Goal: Contribute content: Contribute content

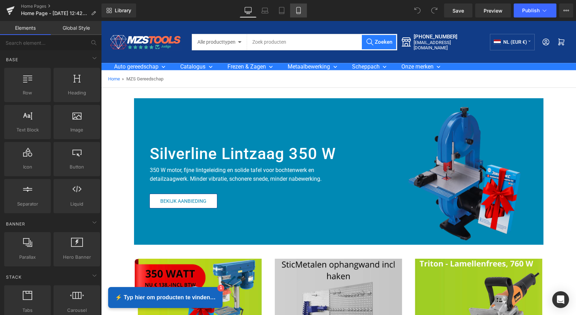
click at [297, 10] on icon at bounding box center [298, 10] width 7 height 7
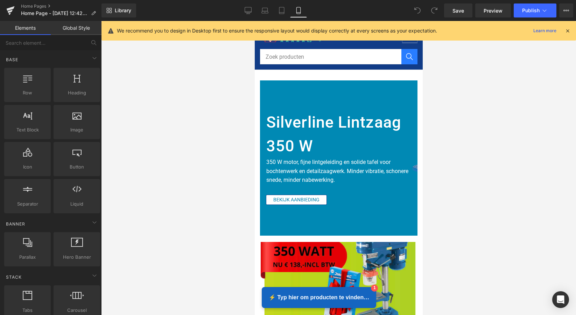
click at [565, 31] on icon at bounding box center [567, 31] width 6 height 6
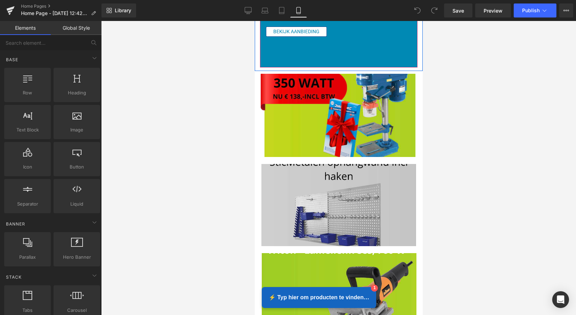
scroll to position [191, 0]
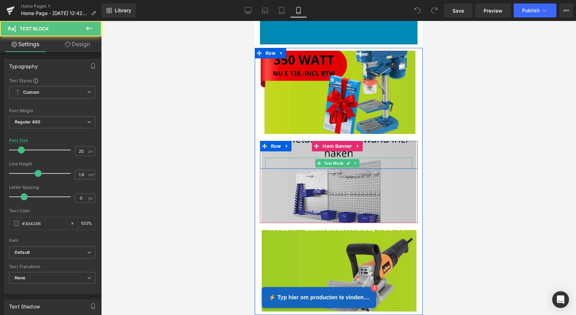
click at [382, 162] on div at bounding box center [338, 163] width 147 height 11
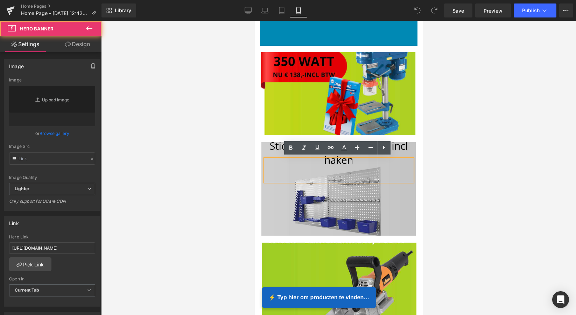
type input "[URL][DOMAIN_NAME][PERSON_NAME]"
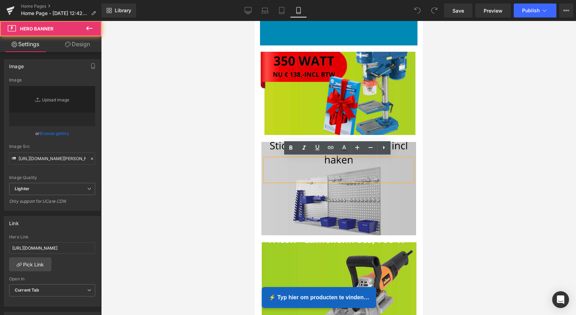
click at [392, 184] on div at bounding box center [338, 189] width 157 height 94
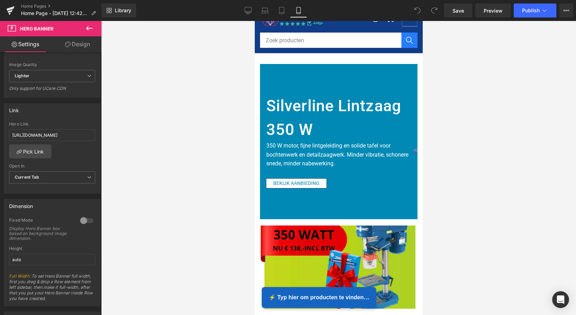
scroll to position [28, 0]
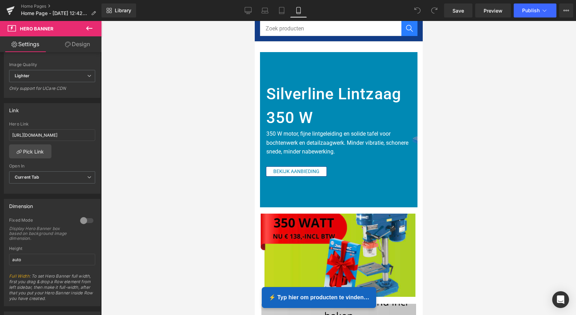
click at [364, 111] on h1 "Silverline Lintzaag 350 W" at bounding box center [339, 105] width 146 height 47
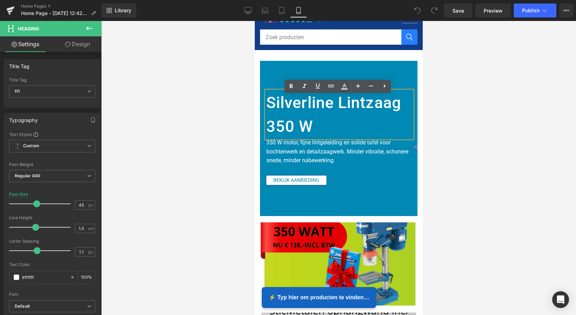
scroll to position [6, 0]
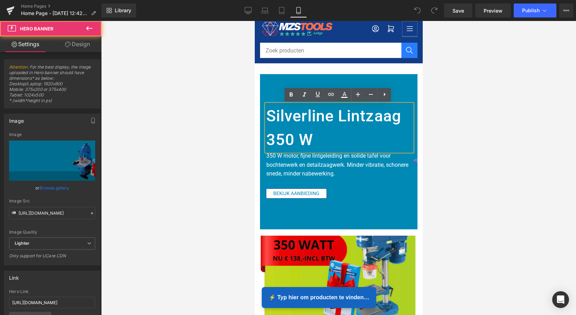
click at [401, 83] on div at bounding box center [338, 151] width 157 height 155
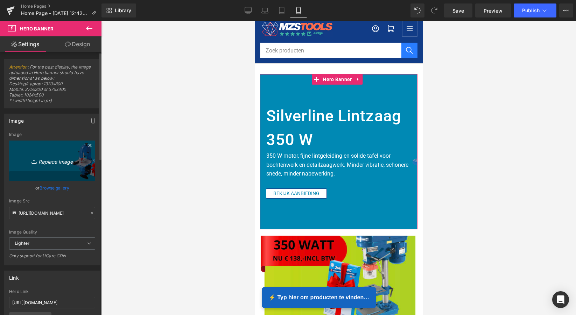
click at [57, 161] on icon "Replace Image" at bounding box center [52, 160] width 56 height 9
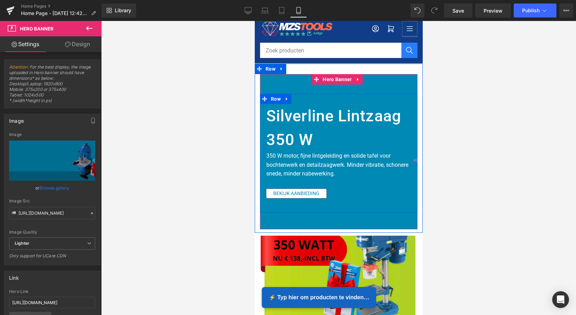
click at [387, 182] on div "Silverline Lintzaag 350 W Heading 350 W motor, fijne lintgeleiding en solide ta…" at bounding box center [339, 151] width 156 height 94
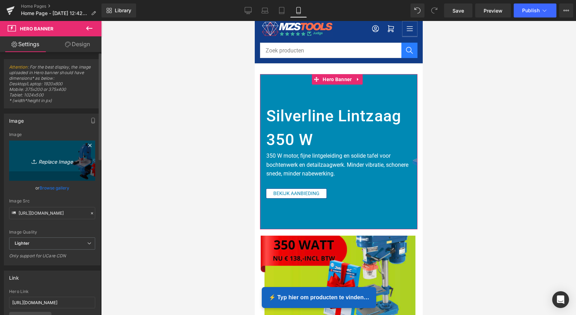
click at [55, 162] on icon "Replace Image" at bounding box center [52, 160] width 56 height 9
type input "C:\fakepath\Scherm­afbeelding [DATE] om 16.15.41.png"
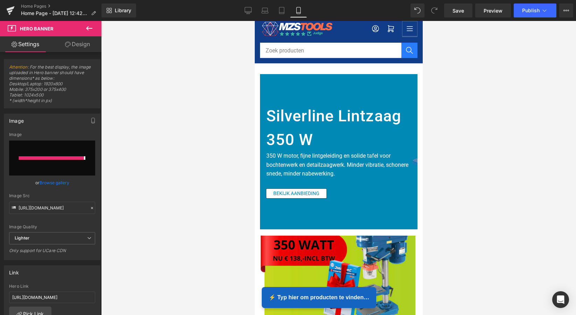
type input "[URL][DOMAIN_NAME][PERSON_NAME]"
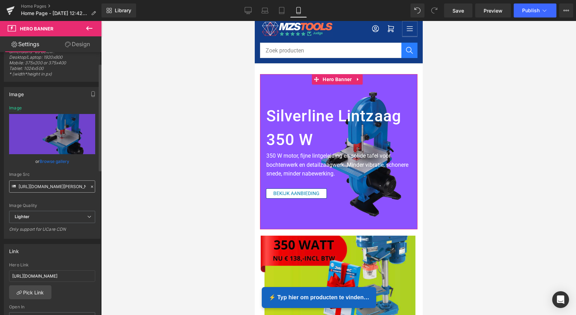
scroll to position [29, 0]
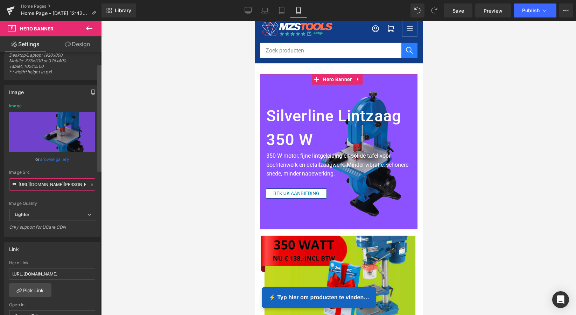
drag, startPoint x: 51, startPoint y: 185, endPoint x: 99, endPoint y: 184, distance: 48.3
click at [99, 184] on div "Attention : For the best display, the image uploaded in Hero banner should have…" at bounding box center [50, 185] width 101 height 266
drag, startPoint x: 73, startPoint y: 185, endPoint x: 17, endPoint y: 182, distance: 56.1
click at [17, 182] on div "Image Src [URL][DOMAIN_NAME][PERSON_NAME]" at bounding box center [52, 180] width 86 height 21
click at [180, 187] on div at bounding box center [338, 168] width 475 height 294
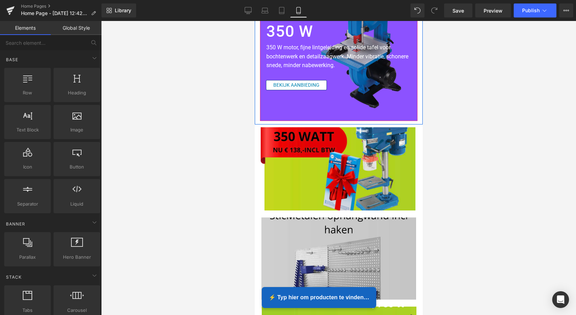
scroll to position [114, 0]
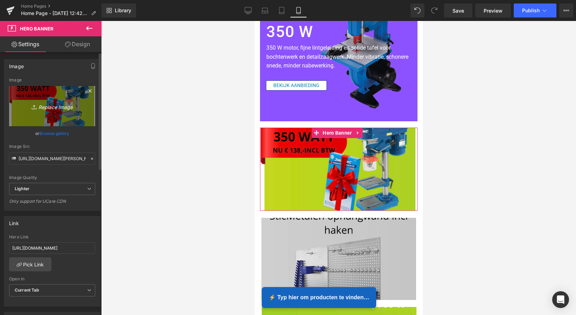
click at [55, 105] on icon "Replace Image" at bounding box center [52, 106] width 56 height 9
type input "C:\fakepath\Scherm­afbeelding [DATE] om 16.18.39.png"
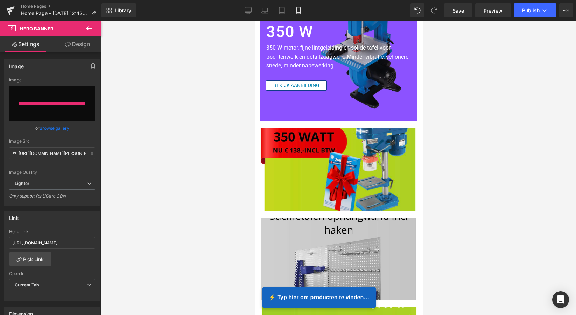
type input "[URL][DOMAIN_NAME][PERSON_NAME]"
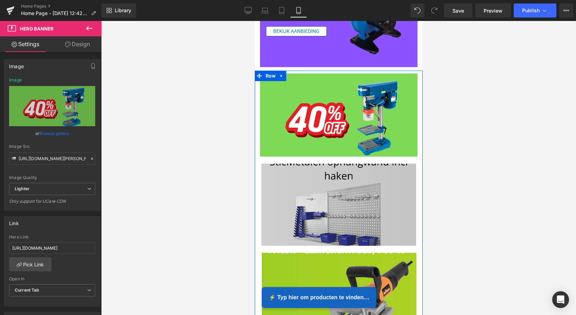
scroll to position [219, 0]
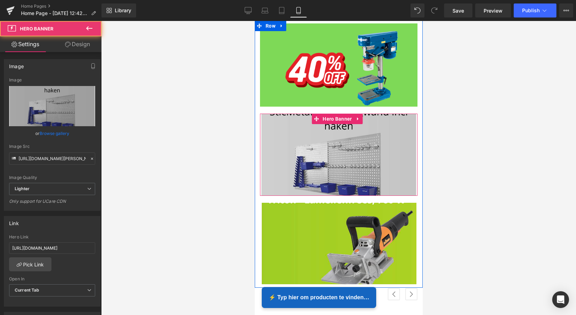
click at [355, 163] on div at bounding box center [338, 155] width 157 height 83
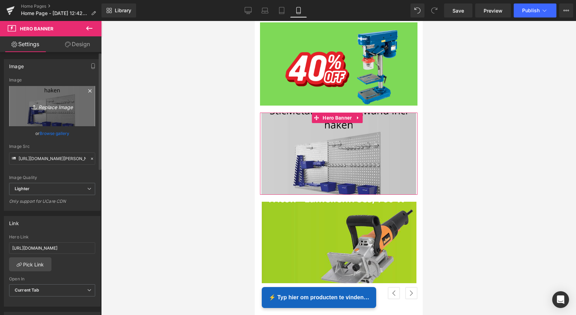
click at [61, 107] on icon "Replace Image" at bounding box center [52, 106] width 56 height 9
type input "C:\fakepath\Scherm­afbeelding [DATE] om 16.20.16.png"
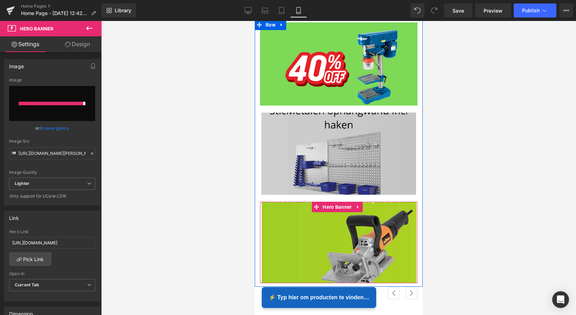
type input "[URL][DOMAIN_NAME][PERSON_NAME]"
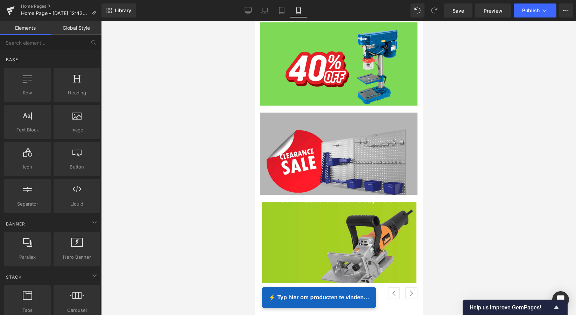
click at [162, 169] on div at bounding box center [338, 168] width 475 height 294
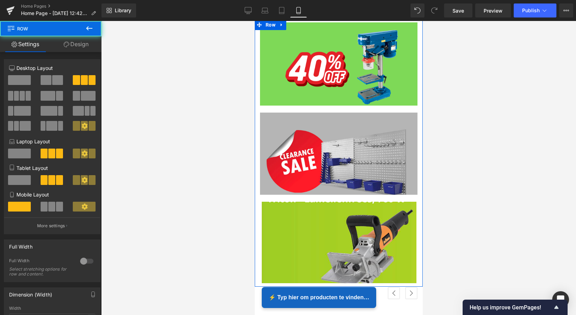
click at [336, 200] on div "Text Block Text Block Row Hero Banner 155px" at bounding box center [338, 158] width 168 height 90
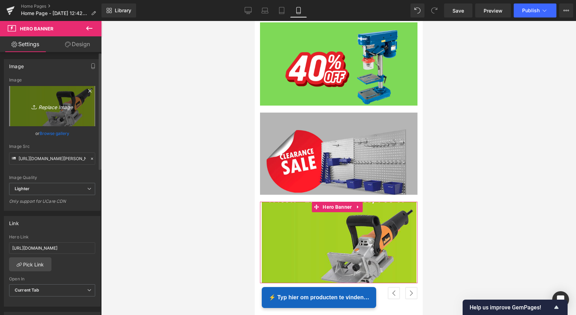
click at [51, 108] on icon "Replace Image" at bounding box center [52, 106] width 56 height 9
type input "C:\fakepath\Scherm­afbeelding [DATE] om 16.22.26.png"
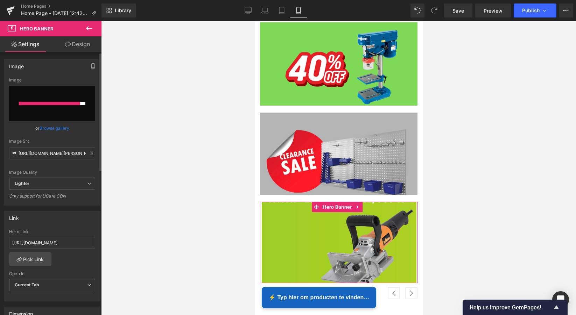
click at [44, 108] on input "file" at bounding box center [52, 103] width 86 height 35
type input "C:\fakepath\Scherm­afbeelding [DATE] om 16.22.26.png"
type input "[URL][DOMAIN_NAME][PERSON_NAME]"
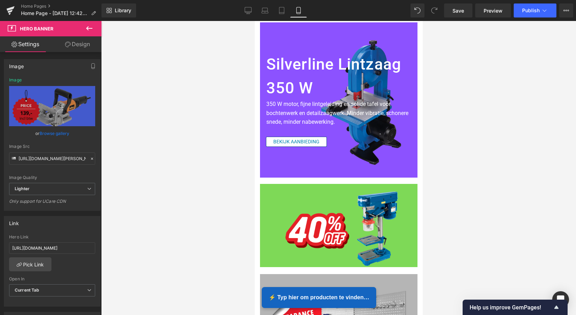
scroll to position [52, 0]
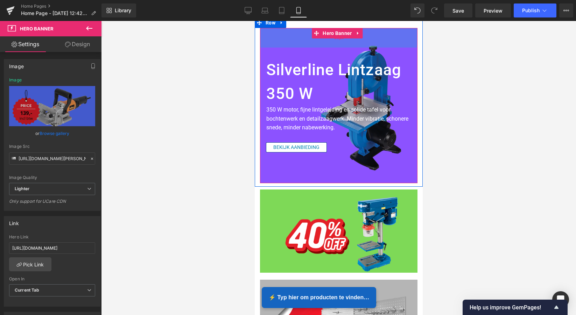
drag, startPoint x: 388, startPoint y: 43, endPoint x: 373, endPoint y: 43, distance: 14.7
click at [388, 43] on div "56px" at bounding box center [338, 38] width 157 height 20
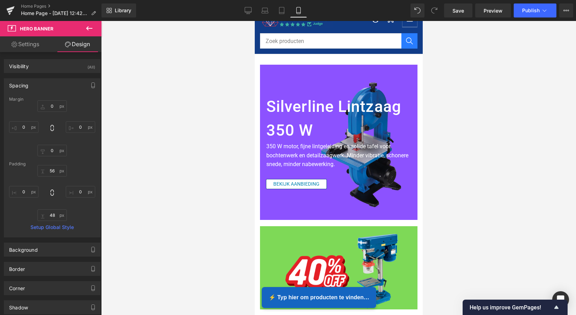
scroll to position [11, 0]
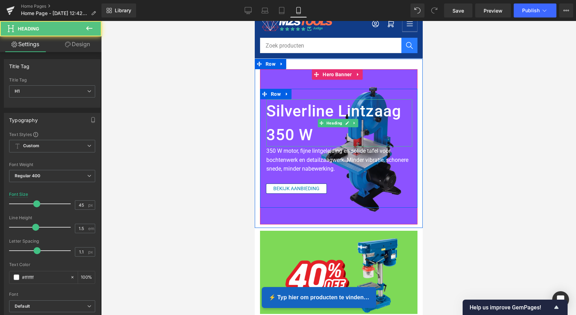
click at [399, 138] on h1 "Silverline Lintzaag 350 W" at bounding box center [339, 122] width 146 height 47
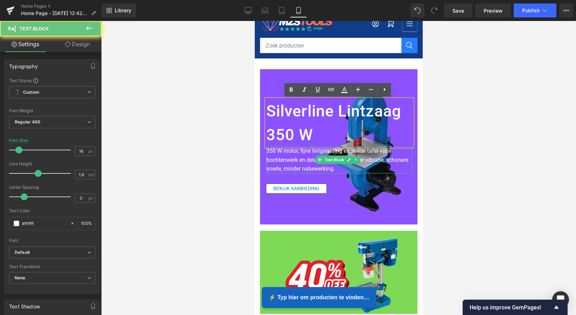
click at [403, 165] on p "350 W motor, fijne lintgeleiding en solide tafel voor bochtenwerk en detailzaag…" at bounding box center [339, 160] width 146 height 27
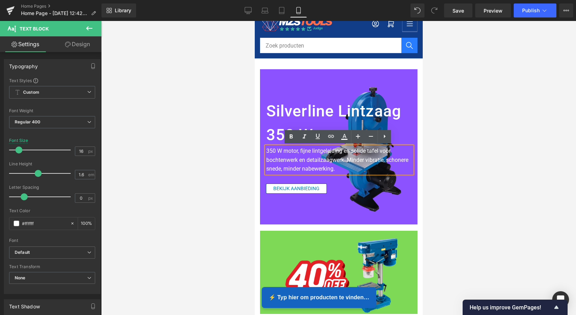
drag, startPoint x: 370, startPoint y: 90, endPoint x: 365, endPoint y: 88, distance: 4.8
click at [368, 89] on div "Silverline Lintzaag 350 W Heading 350 W motor, fijne lintgeleiding en solide ta…" at bounding box center [338, 148] width 157 height 119
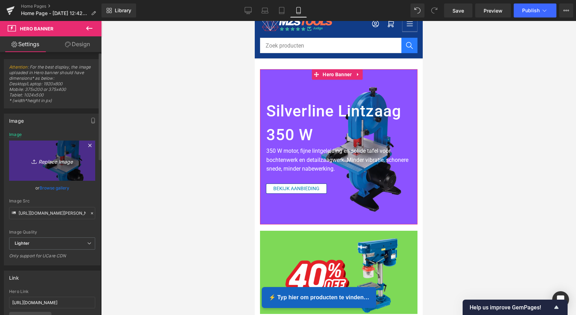
click at [52, 162] on icon "Replace Image" at bounding box center [52, 160] width 56 height 9
type input "C:\fakepath\Scherm­afbeelding [DATE] om 16.25.05.png"
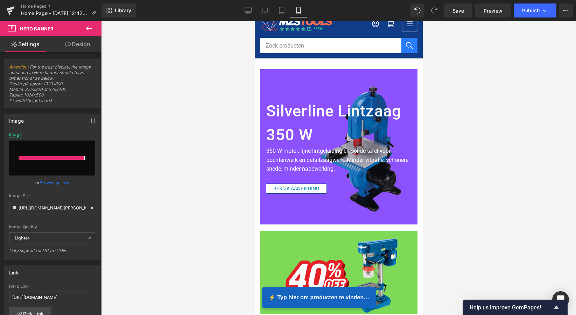
type input "[URL][DOMAIN_NAME][PERSON_NAME]"
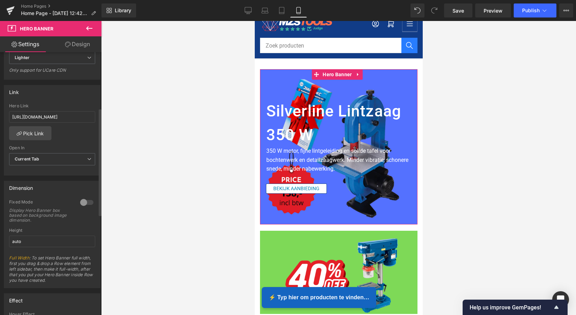
scroll to position [196, 0]
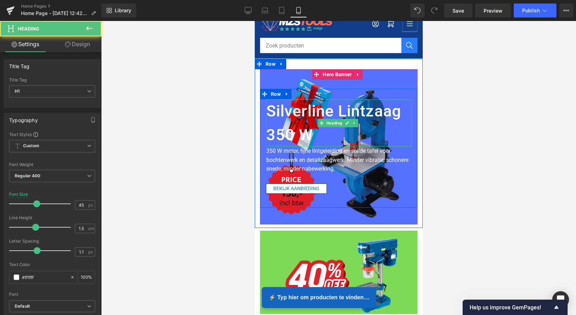
click at [289, 138] on h1 "Silverline Lintzaag 350 W" at bounding box center [339, 122] width 146 height 47
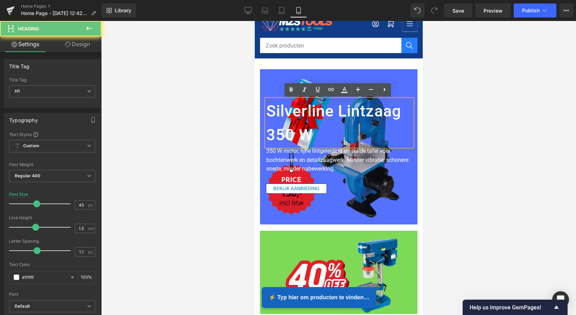
click at [309, 135] on h1 "Silverline Lintzaag 350 W" at bounding box center [339, 122] width 146 height 47
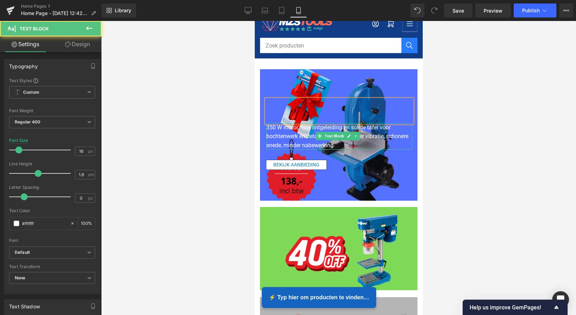
click at [362, 143] on p "350 W motor, fijne lintgeleiding en solide tafel voor bochtenwerk en detailzaag…" at bounding box center [339, 136] width 146 height 27
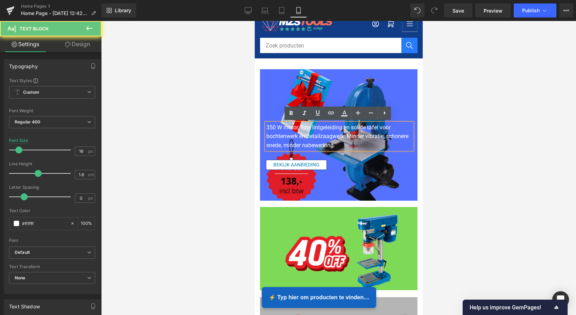
click at [361, 144] on p "350 W motor, fijne lintgeleiding en solide tafel voor bochtenwerk en detailzaag…" at bounding box center [339, 136] width 146 height 27
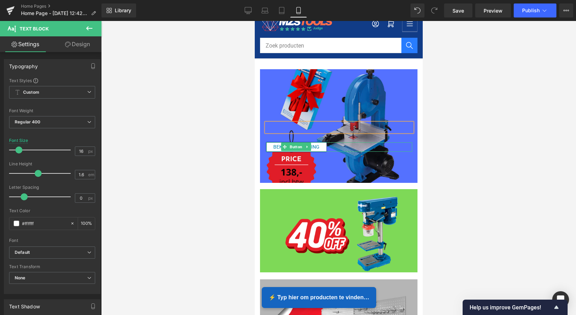
click at [306, 147] on icon at bounding box center [306, 147] width 1 height 2
click at [312, 145] on icon at bounding box center [311, 147] width 4 height 4
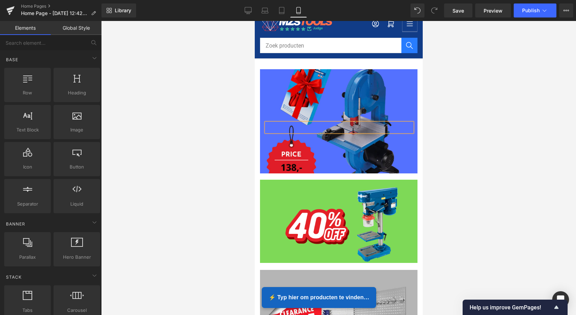
click at [487, 139] on div at bounding box center [338, 168] width 475 height 294
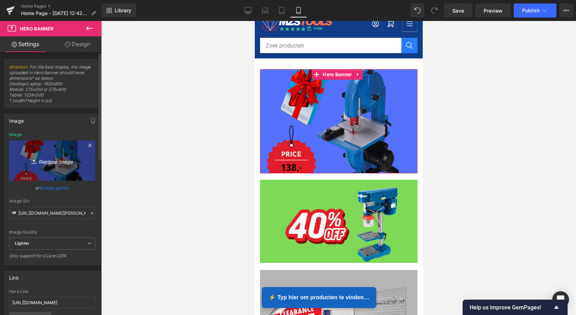
click at [50, 162] on icon "Replace Image" at bounding box center [52, 160] width 56 height 9
type input "C:\fakepath\Scherm­afbeelding [DATE] om 16.26.24.png"
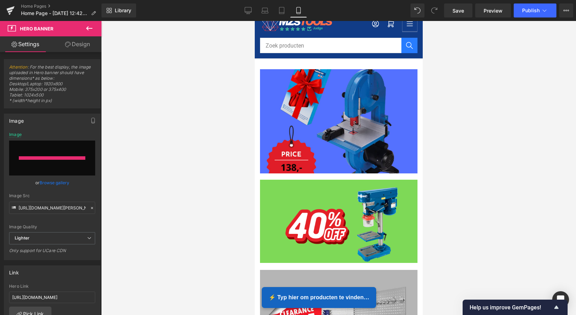
type input "[URL][DOMAIN_NAME][PERSON_NAME]"
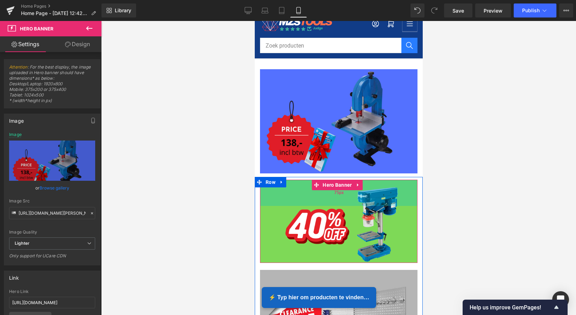
click at [338, 196] on div "75px" at bounding box center [338, 193] width 157 height 26
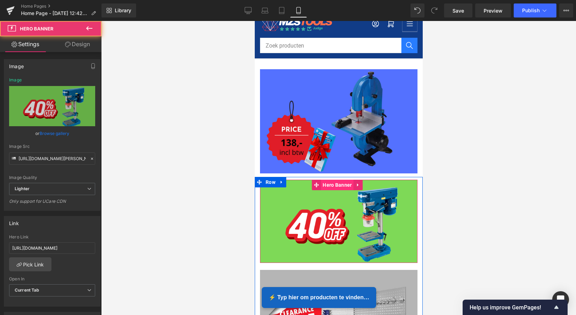
click at [341, 186] on span "Hero Banner" at bounding box center [336, 185] width 33 height 10
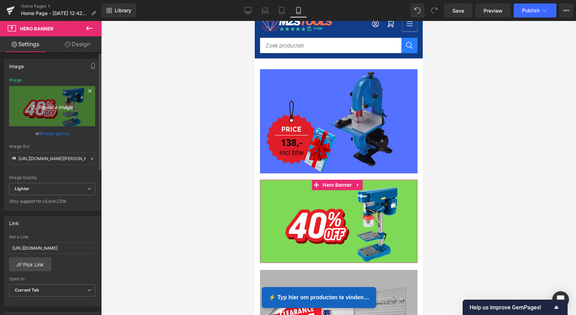
click at [51, 109] on icon "Replace Image" at bounding box center [52, 106] width 56 height 9
type input "C:\fakepath\Scherm­afbeelding [DATE] om 16.27.52.png"
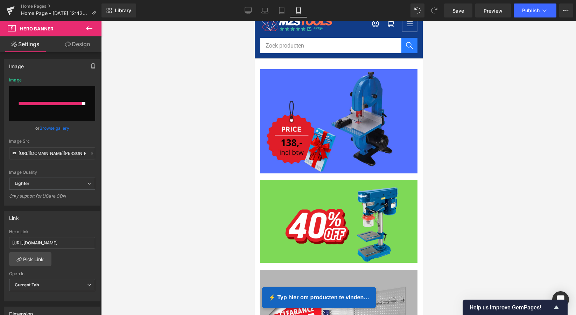
type input "[URL][DOMAIN_NAME][PERSON_NAME]"
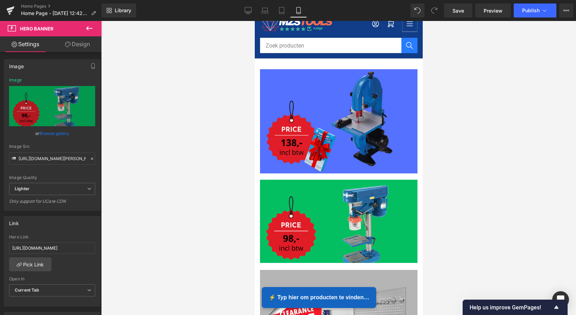
click at [463, 173] on div at bounding box center [338, 168] width 475 height 294
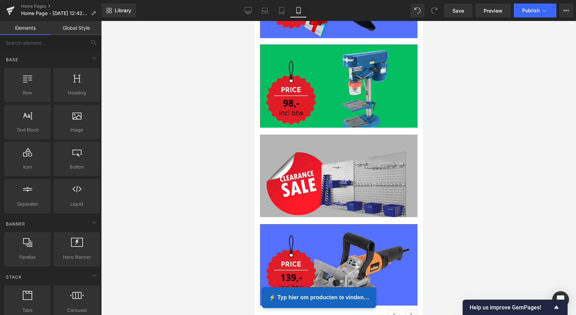
scroll to position [142, 0]
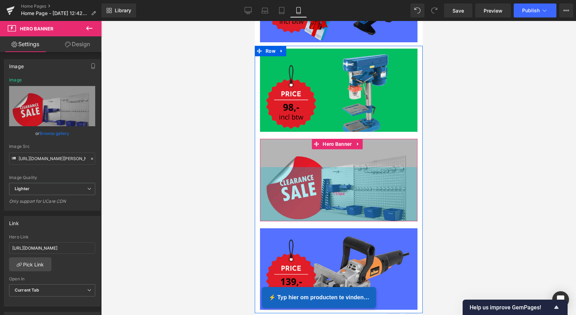
click at [343, 174] on div "155px" at bounding box center [338, 194] width 157 height 54
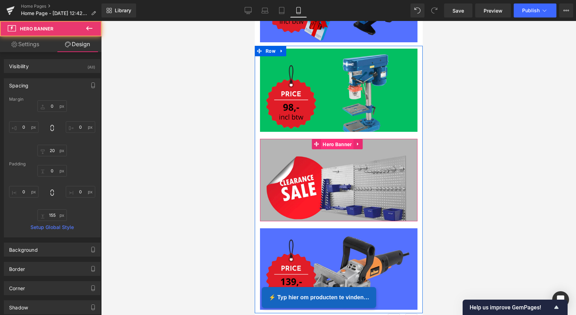
click at [340, 141] on span "Hero Banner" at bounding box center [336, 144] width 33 height 10
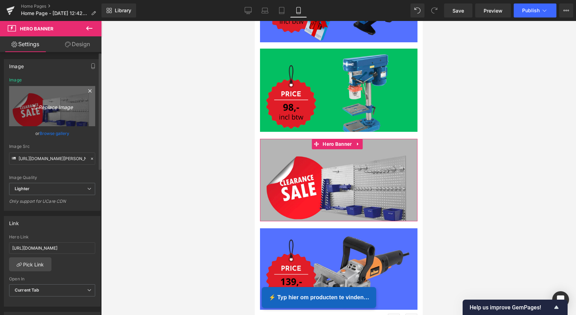
click at [54, 106] on icon "Replace Image" at bounding box center [52, 106] width 56 height 9
type input "C:\fakepath\Scherm­afbeelding [DATE] om 16.30.10.png"
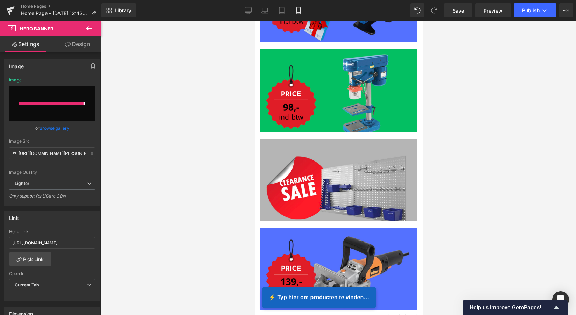
type input "[URL][DOMAIN_NAME][PERSON_NAME]"
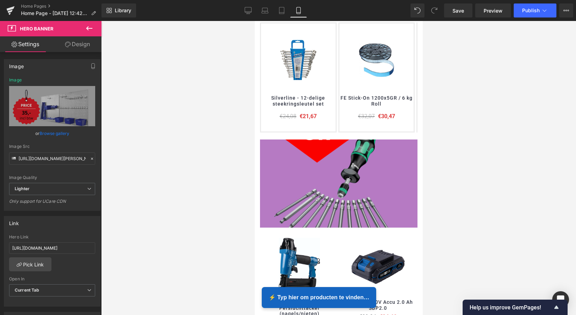
scroll to position [467, 0]
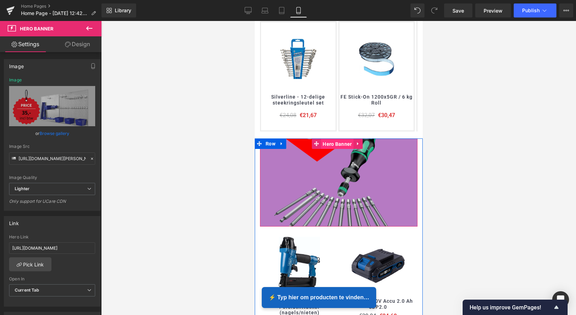
click at [344, 141] on span "Hero Banner" at bounding box center [336, 144] width 33 height 10
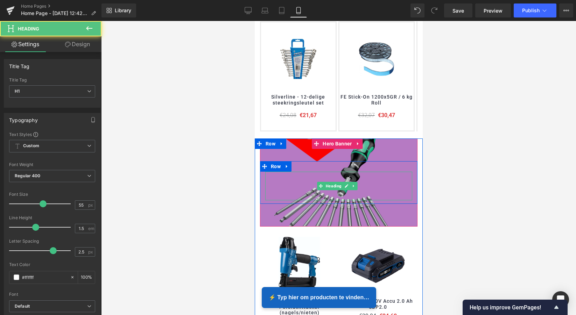
click at [376, 176] on h1 at bounding box center [338, 186] width 147 height 29
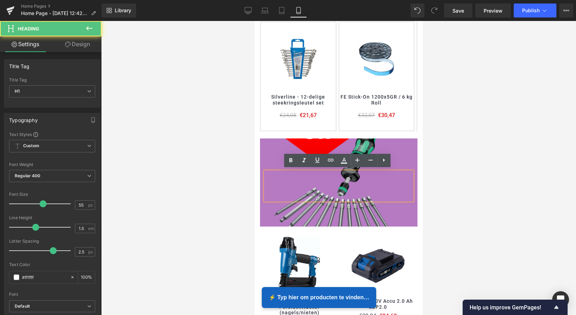
click at [340, 142] on div at bounding box center [338, 183] width 157 height 89
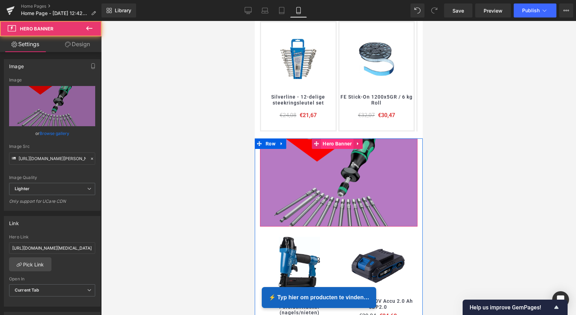
click at [343, 143] on div "Heading Row Hero Banner" at bounding box center [338, 183] width 157 height 89
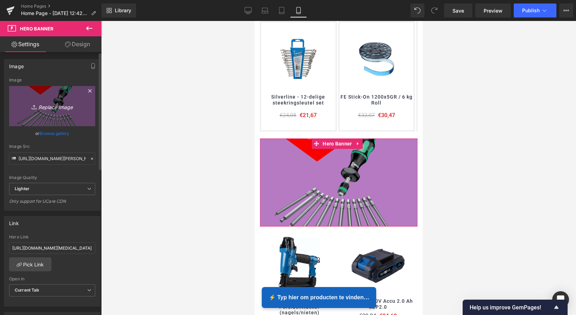
click at [54, 104] on icon "Replace Image" at bounding box center [52, 106] width 56 height 9
type input "C:\fakepath\Scherm­afbeelding [DATE] om 16.32.24.png"
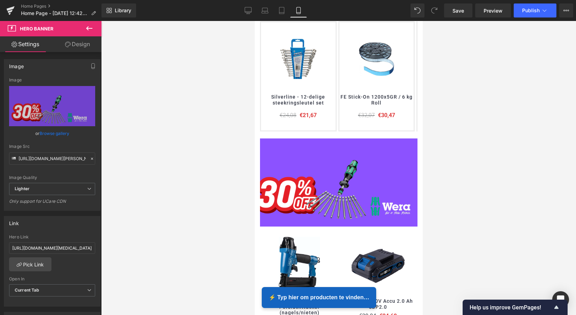
type input "[URL][DOMAIN_NAME][PERSON_NAME]"
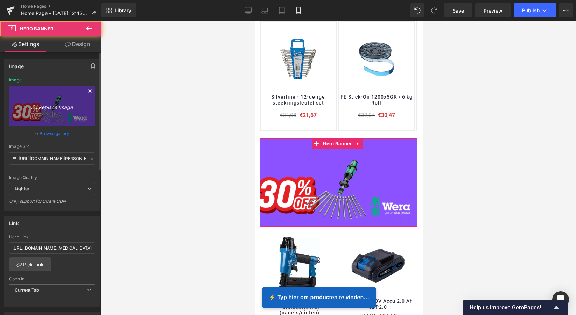
click at [47, 106] on icon "Replace Image" at bounding box center [52, 106] width 56 height 9
type input "C:\fakepath\Scherm­afbeelding [DATE] om 16.33.00.png"
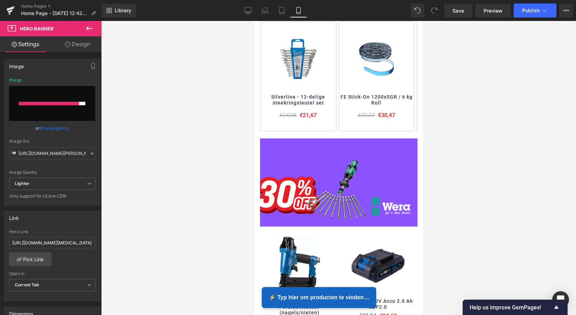
type input "[URL][DOMAIN_NAME][PERSON_NAME]"
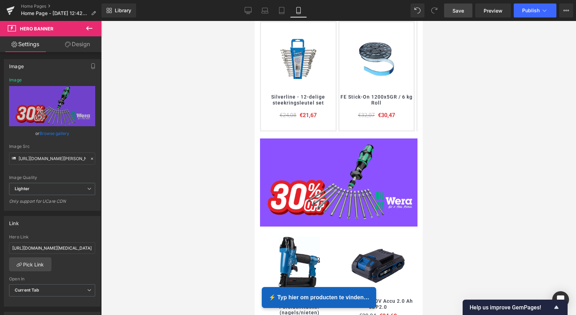
click at [458, 11] on span "Save" at bounding box center [458, 10] width 12 height 7
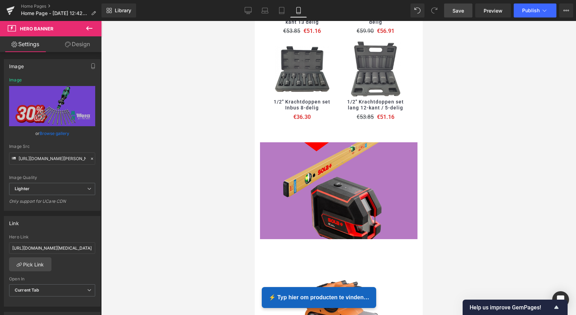
scroll to position [1123, 0]
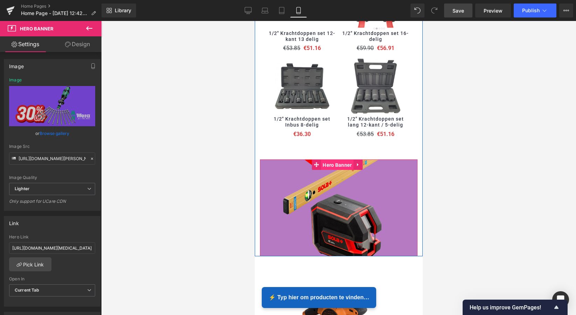
click at [345, 160] on span "Hero Banner" at bounding box center [336, 165] width 33 height 10
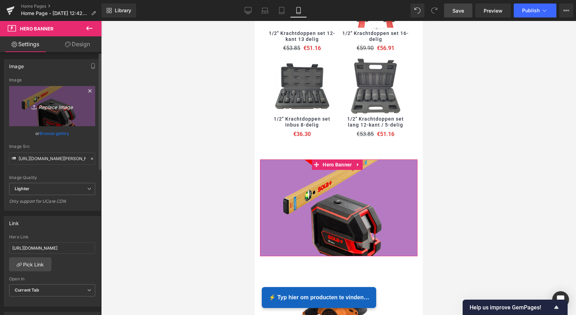
click at [58, 106] on icon "Replace Image" at bounding box center [52, 106] width 56 height 9
type input "C:\fakepath\Scherm­afbeelding [DATE] om 16.34.49.png"
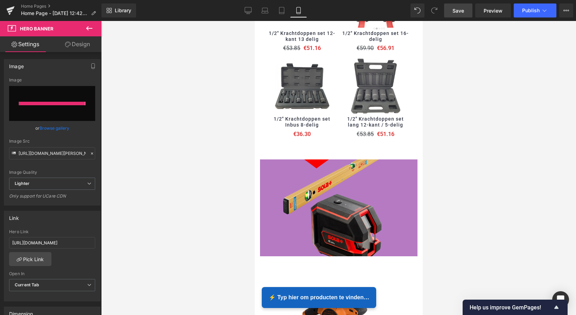
type input "[URL][DOMAIN_NAME][PERSON_NAME]"
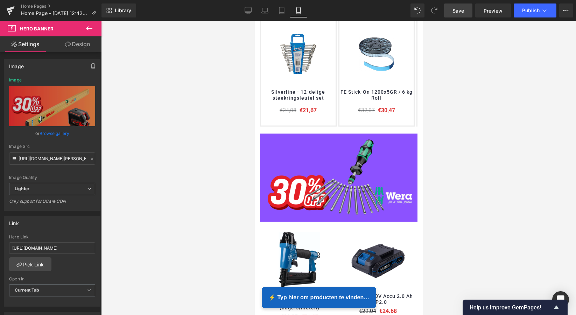
scroll to position [471, 0]
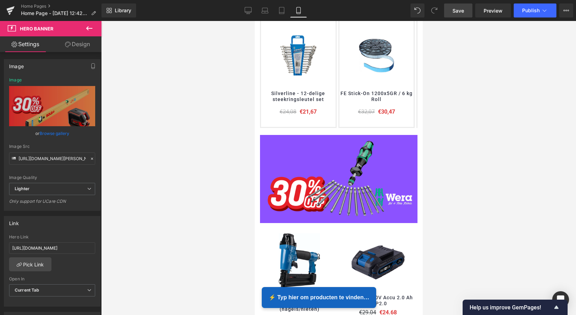
click at [460, 10] on span "Save" at bounding box center [458, 10] width 12 height 7
click at [543, 10] on icon at bounding box center [544, 10] width 7 height 7
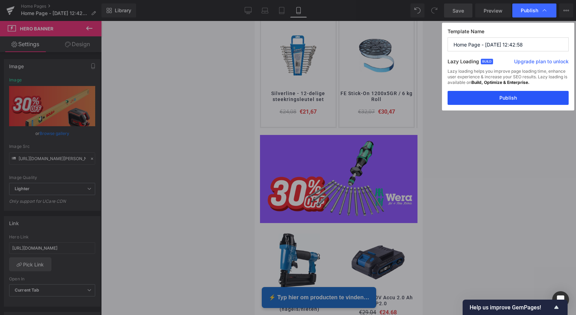
click at [509, 98] on button "Publish" at bounding box center [507, 98] width 121 height 14
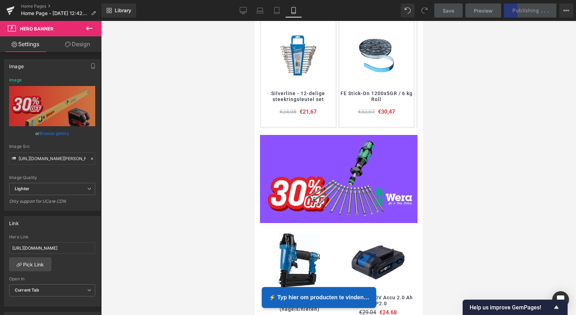
click at [509, 98] on div at bounding box center [338, 168] width 475 height 294
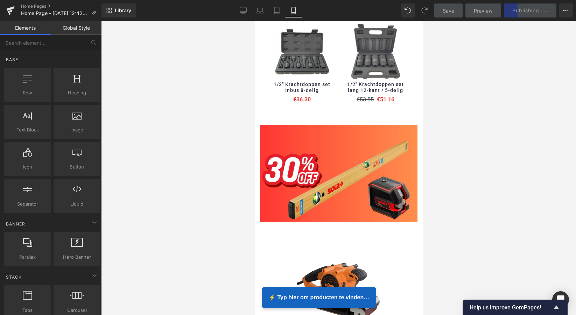
scroll to position [1163, 0]
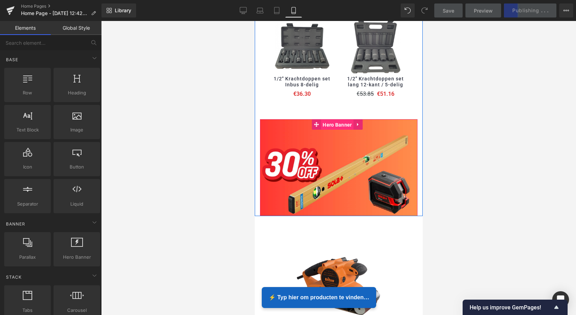
click at [346, 120] on span "Hero Banner" at bounding box center [336, 125] width 33 height 10
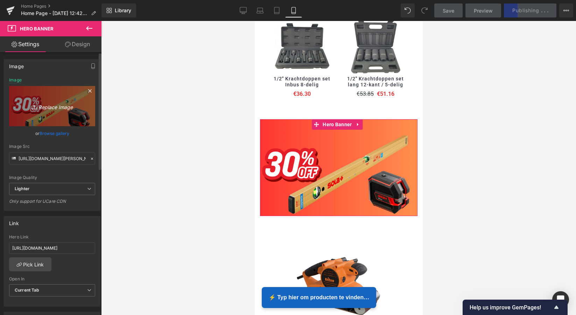
click at [50, 106] on icon "Replace Image" at bounding box center [52, 106] width 56 height 9
click at [52, 108] on icon "Replace Image" at bounding box center [52, 106] width 56 height 9
type input "C:\fakepath\Scherm­afbeelding [DATE] om 16.36.17.png"
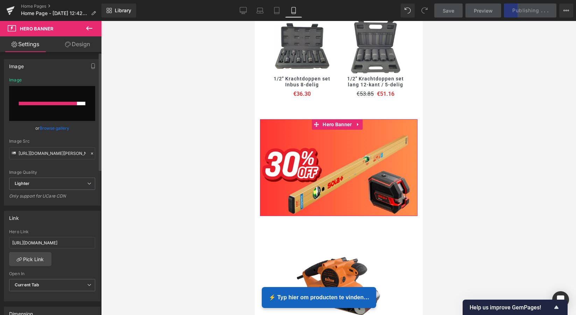
click at [57, 105] on div at bounding box center [48, 103] width 58 height 3
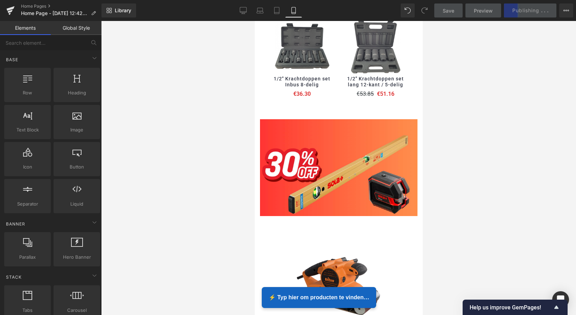
click at [527, 115] on div at bounding box center [338, 168] width 475 height 294
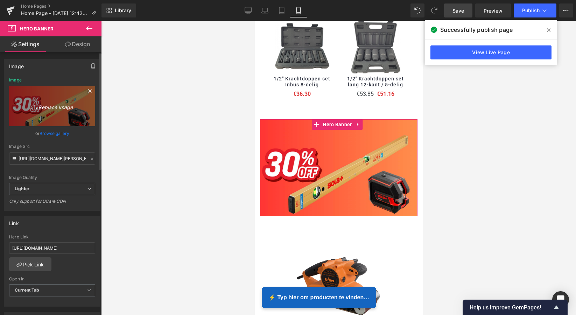
click at [55, 109] on icon "Replace Image" at bounding box center [52, 106] width 56 height 9
type input "C:\fakepath\Scherm­afbeelding [DATE] om 16.38.19.png"
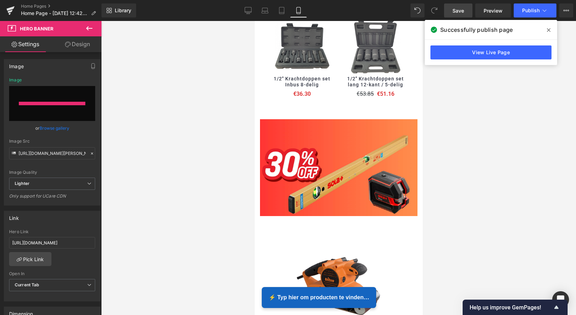
type input "[URL][DOMAIN_NAME][PERSON_NAME]"
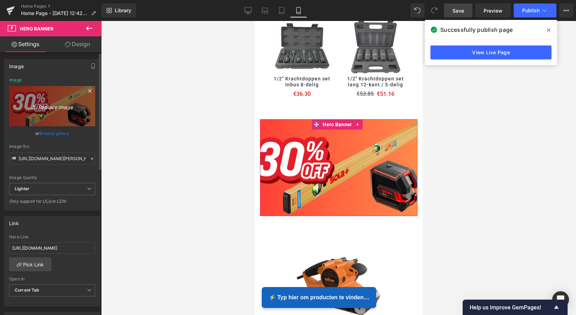
click at [56, 106] on icon "Replace Image" at bounding box center [52, 106] width 56 height 9
type input "C:\fakepath\Scherm­afbeelding [DATE] om 16.39.52.png"
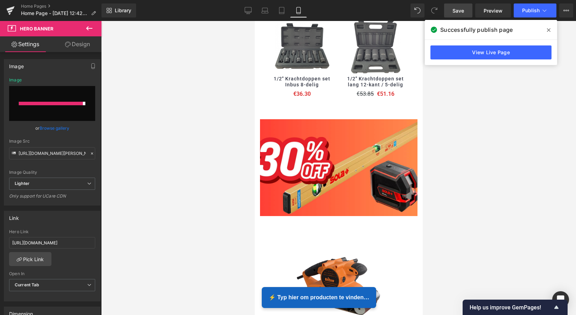
type input "[URL][DOMAIN_NAME][PERSON_NAME]"
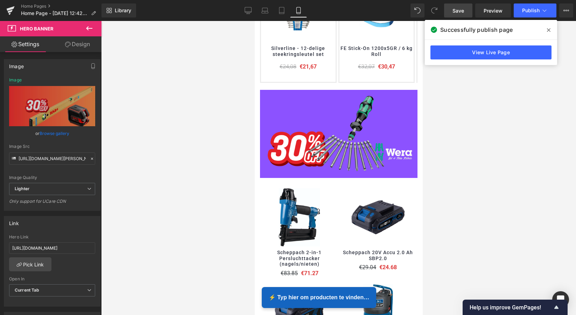
scroll to position [514, 0]
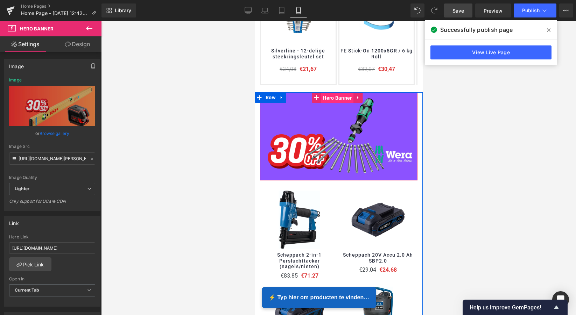
click at [339, 100] on span "Hero Banner" at bounding box center [336, 98] width 33 height 10
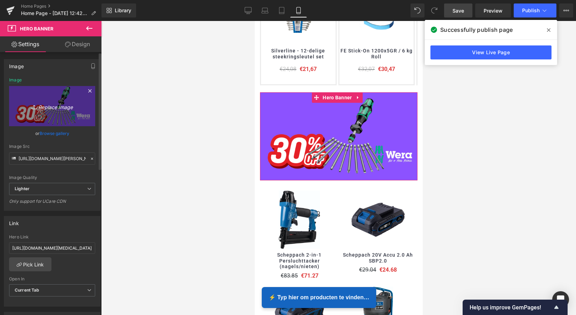
click at [52, 107] on icon "Replace Image" at bounding box center [52, 106] width 56 height 9
type input "C:\fakepath\Scherm­afbeelding [DATE] om 16.41.01.png"
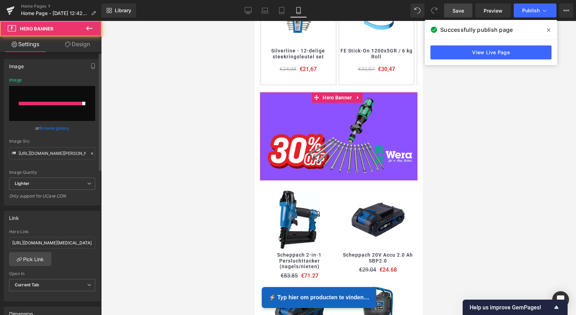
click at [57, 92] on input "file" at bounding box center [52, 103] width 86 height 35
type input "C:\fakepath\Scherm­afbeelding [DATE] om 16.41.01.png"
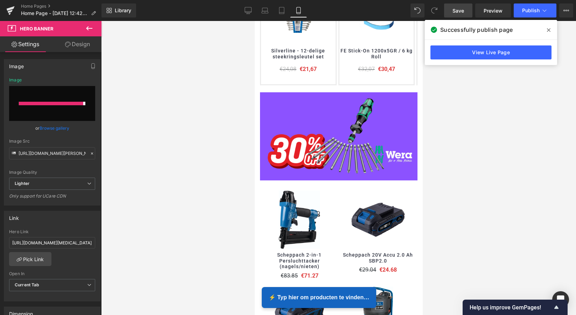
type input "[URL][DOMAIN_NAME][PERSON_NAME]"
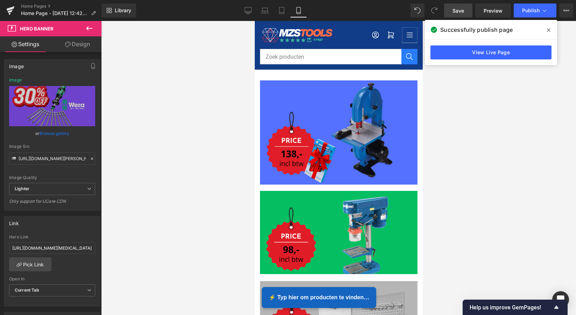
scroll to position [0, 0]
drag, startPoint x: 528, startPoint y: 3, endPoint x: 532, endPoint y: 6, distance: 4.7
click at [530, 5] on div "Library Mobile Desktop Laptop Tablet Mobile Save Preview Publish Scheduled Upgr…" at bounding box center [338, 10] width 474 height 21
click at [531, 9] on span "Publish" at bounding box center [530, 11] width 17 height 6
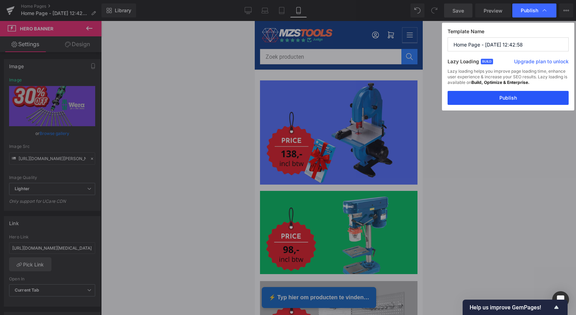
click at [510, 99] on button "Publish" at bounding box center [507, 98] width 121 height 14
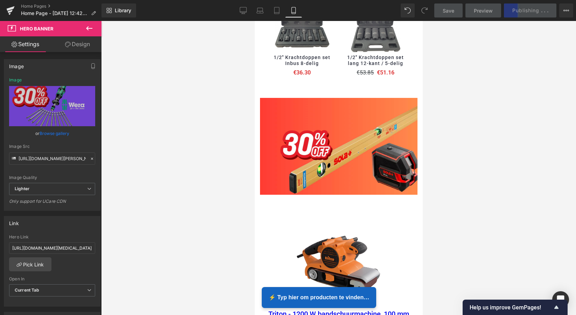
scroll to position [1190, 0]
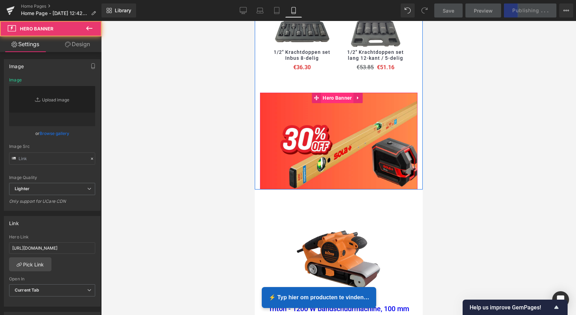
type input "[URL][DOMAIN_NAME][PERSON_NAME]"
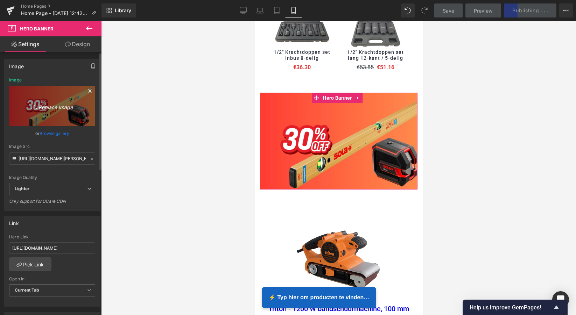
click at [53, 106] on icon "Replace Image" at bounding box center [52, 106] width 56 height 9
type input "C:\fakepath\Scherm­afbeelding [DATE] om 16.44.53.png"
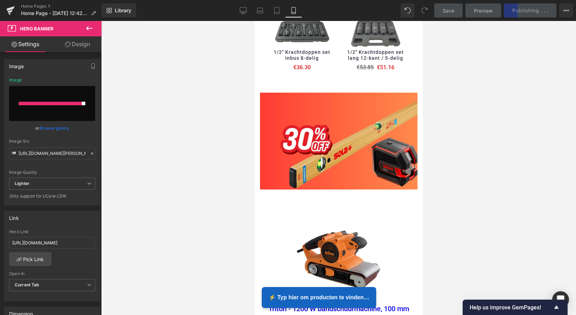
type input "[URL][DOMAIN_NAME][PERSON_NAME]"
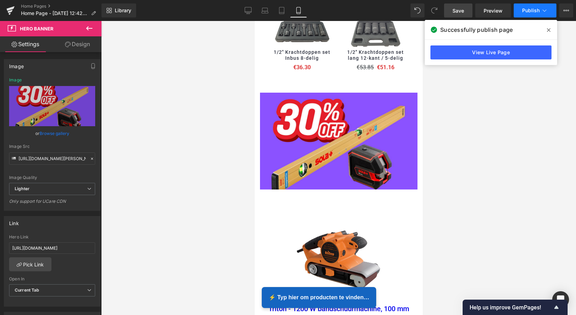
click at [537, 8] on span "Publish" at bounding box center [530, 11] width 17 height 6
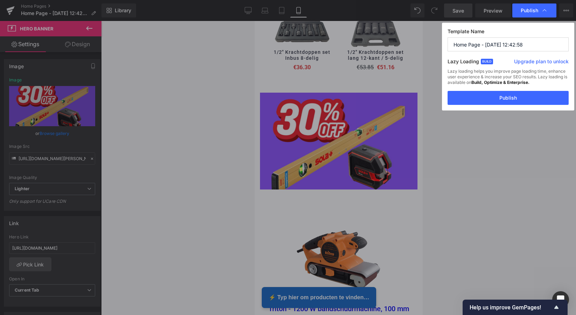
drag, startPoint x: 508, startPoint y: 96, endPoint x: 513, endPoint y: 97, distance: 4.6
click at [512, 96] on button "Publish" at bounding box center [507, 98] width 121 height 14
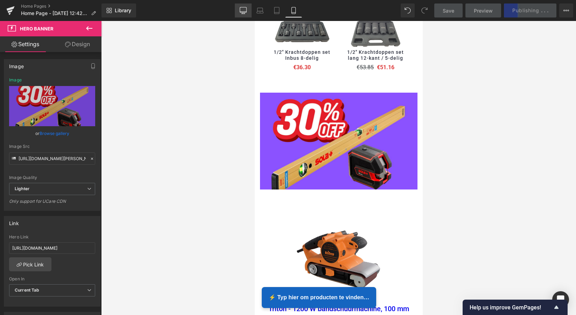
click at [246, 14] on icon at bounding box center [243, 10] width 7 height 7
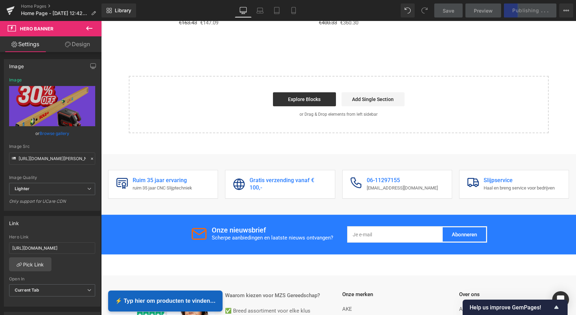
type input "[URL][DOMAIN_NAME][PERSON_NAME]"
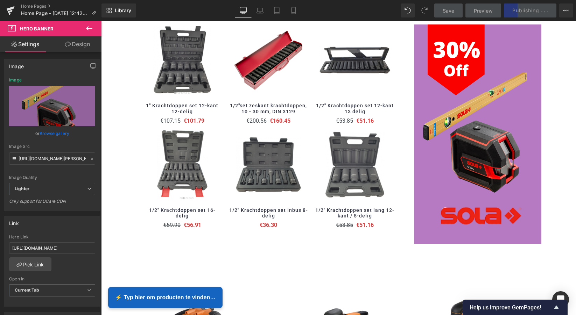
scroll to position [754, 0]
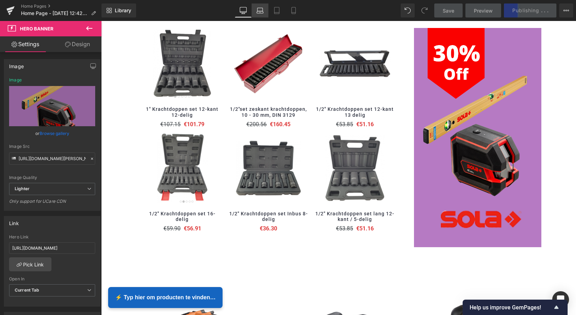
click at [260, 13] on icon at bounding box center [259, 12] width 7 height 2
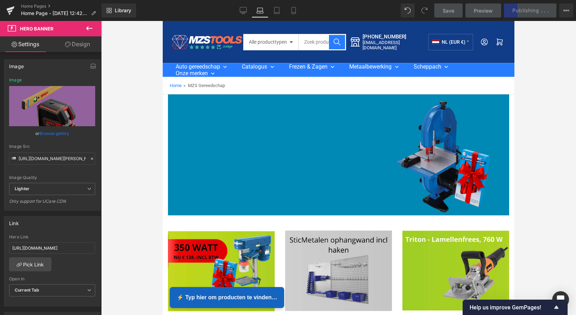
scroll to position [0, 0]
click at [245, 12] on icon at bounding box center [243, 10] width 7 height 7
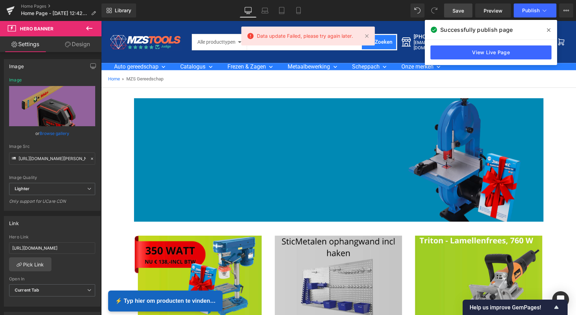
scroll to position [40, 0]
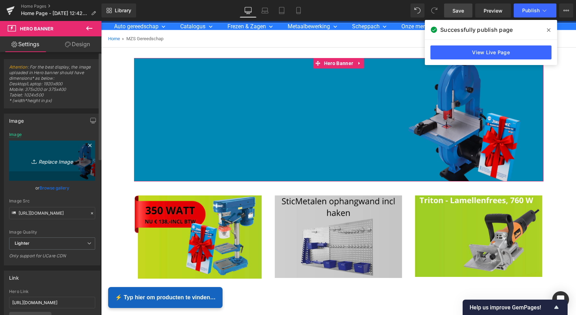
click at [52, 161] on icon "Replace Image" at bounding box center [52, 160] width 56 height 9
click at [57, 161] on icon "Replace Image" at bounding box center [52, 160] width 56 height 9
type input "C:\fakepath\Scherm­afbeelding [DATE] om 16.52.40.png"
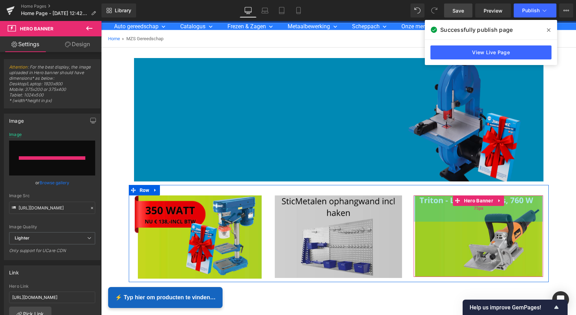
type input "[URL][DOMAIN_NAME][PERSON_NAME]"
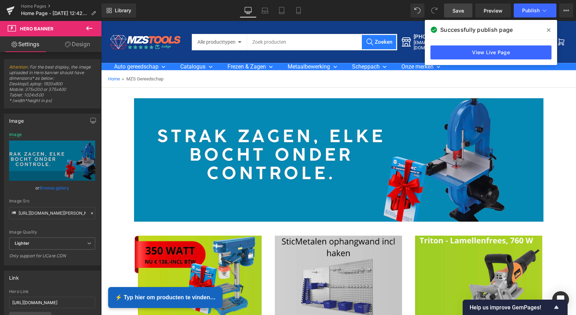
scroll to position [0, 0]
click at [530, 11] on span "Publish" at bounding box center [530, 11] width 17 height 6
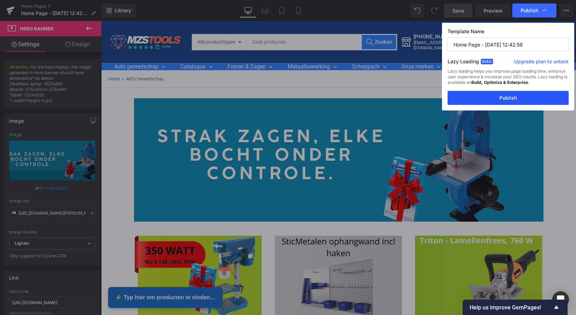
click at [514, 99] on button "Publish" at bounding box center [507, 98] width 121 height 14
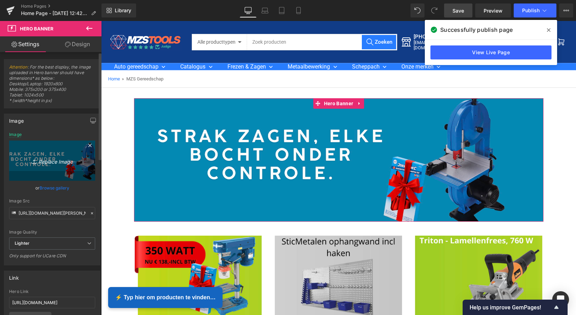
click at [52, 162] on icon "Replace Image" at bounding box center [52, 160] width 56 height 9
type input "C:\fakepath\Scherm­afbeelding [DATE] om [DATE].png"
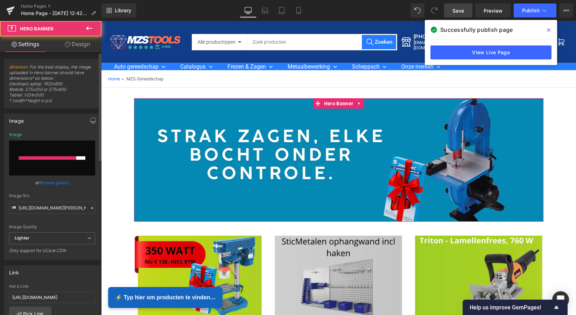
click at [44, 157] on div at bounding box center [47, 157] width 57 height 3
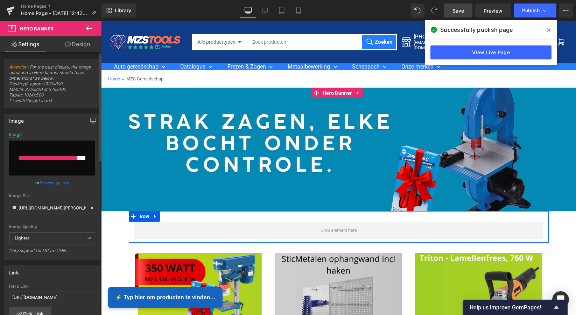
click at [73, 156] on input "file" at bounding box center [52, 158] width 86 height 35
type input "C:\fakepath\Scherm­afbeelding [DATE] om [DATE].png"
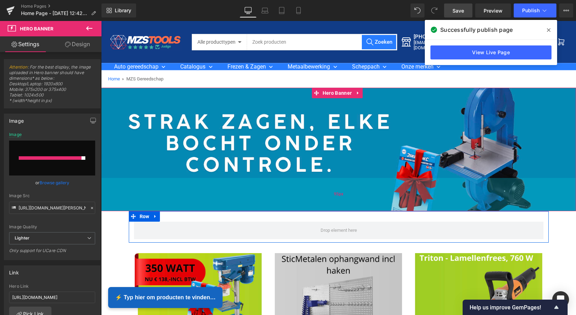
type input "[URL][DOMAIN_NAME][PERSON_NAME][DATE]"
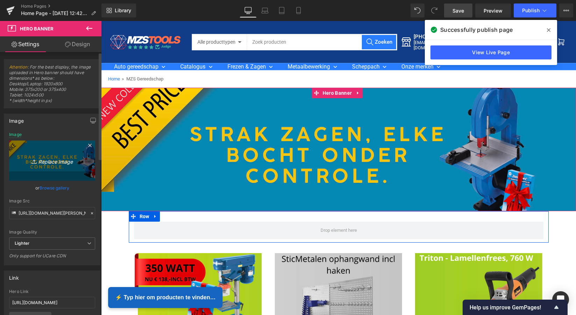
click at [53, 160] on icon "Replace Image" at bounding box center [52, 160] width 56 height 9
type input "C:\fakepath\Scherm­afbeelding [DATE] om [DATE].png"
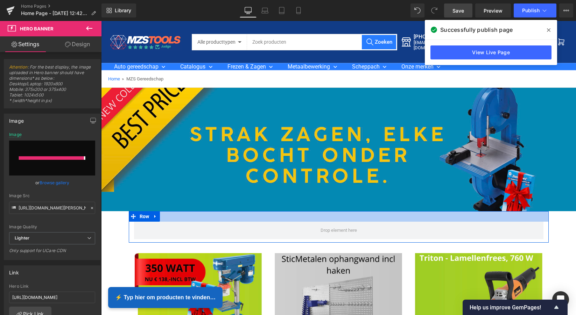
type input "[URL][DOMAIN_NAME][PERSON_NAME][DATE]"
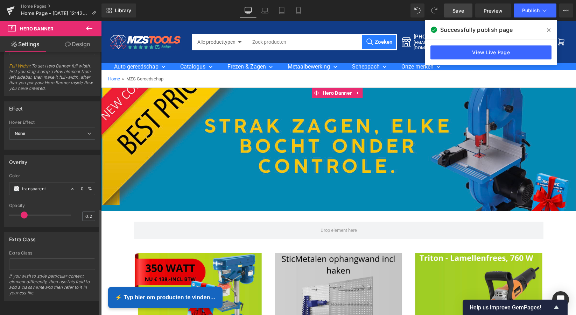
scroll to position [383, 0]
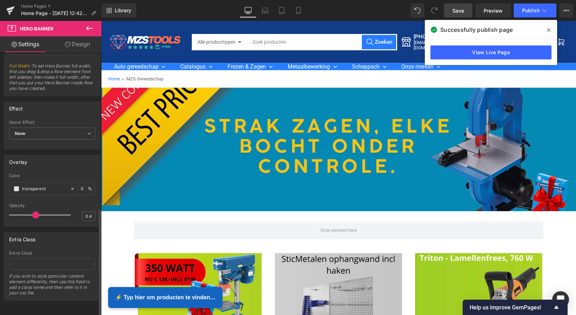
drag, startPoint x: 24, startPoint y: 210, endPoint x: 37, endPoint y: 211, distance: 13.3
click at [37, 212] on span at bounding box center [35, 215] width 7 height 7
type input "0.2"
drag, startPoint x: 37, startPoint y: 211, endPoint x: 26, endPoint y: 210, distance: 11.6
click at [26, 212] on span at bounding box center [24, 215] width 7 height 7
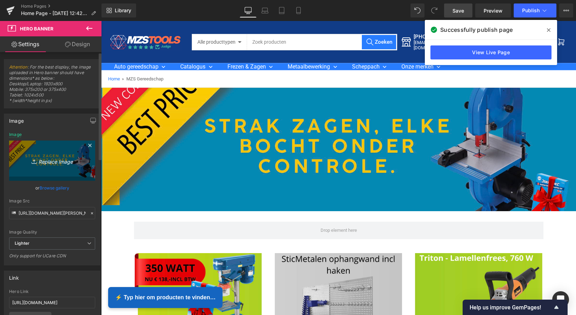
scroll to position [0, 0]
click at [53, 161] on icon "Replace Image" at bounding box center [52, 160] width 56 height 9
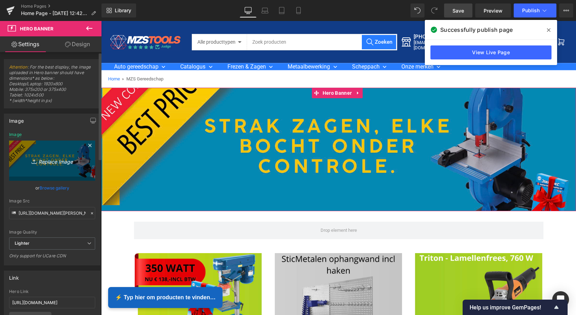
click at [53, 161] on icon "Replace Image" at bounding box center [52, 160] width 56 height 9
click at [46, 161] on icon "Replace Image" at bounding box center [52, 160] width 56 height 9
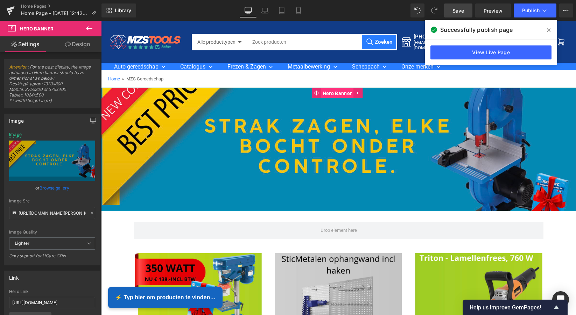
click at [343, 96] on span "Hero Banner" at bounding box center [337, 93] width 33 height 10
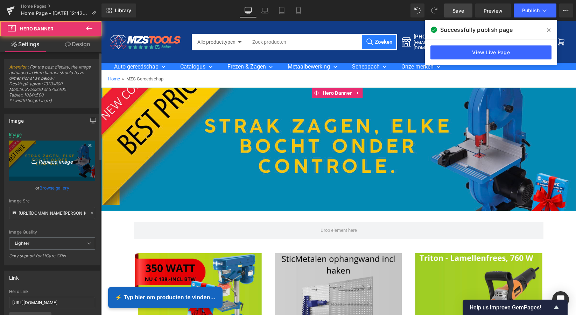
click at [52, 159] on icon "Replace Image" at bounding box center [52, 160] width 56 height 9
type input "C:\fakepath\Scherm­afbeelding [DATE] om [DATE].png"
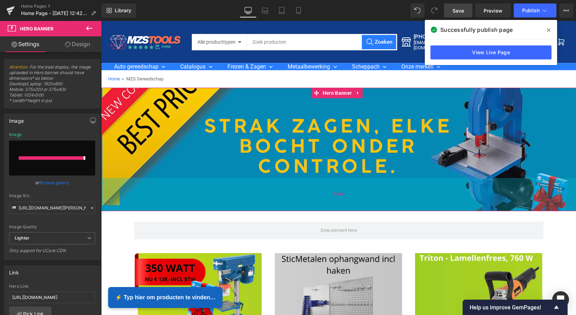
type input "[URL][DOMAIN_NAME][PERSON_NAME][DATE]"
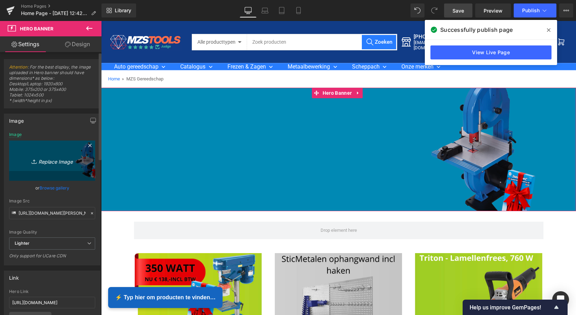
click at [47, 160] on icon "Replace Image" at bounding box center [52, 160] width 56 height 9
type input "C:\fakepath\Scherm­afbeelding [DATE] om [DATE].png"
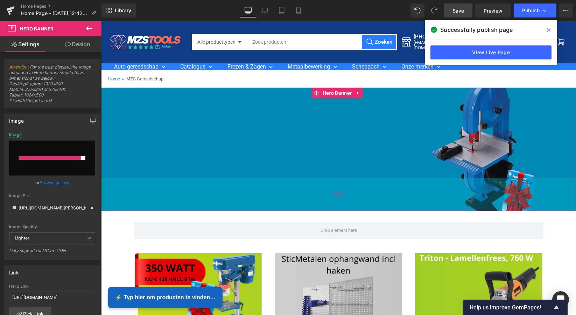
type input "[URL][DOMAIN_NAME][PERSON_NAME]"
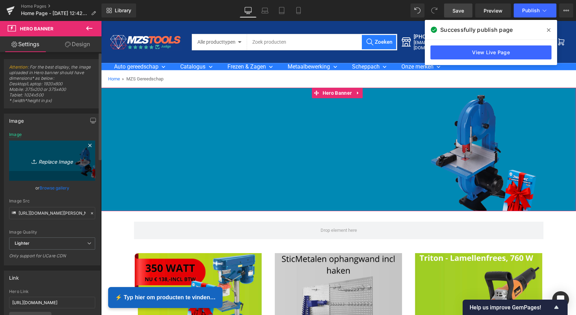
click at [52, 159] on icon "Replace Image" at bounding box center [52, 160] width 56 height 9
type input "C:\fakepath\Scherm­afbeelding [DATE] om [DATE].png"
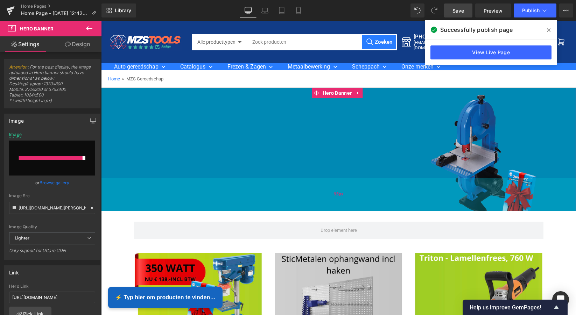
type input "[URL][DOMAIN_NAME][PERSON_NAME][DATE]"
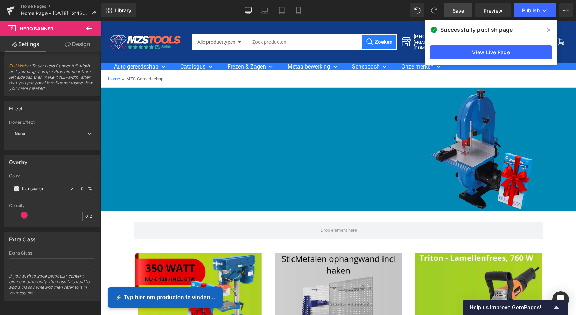
scroll to position [383, 0]
click at [294, 133] on div "Heading" at bounding box center [241, 144] width 194 height 24
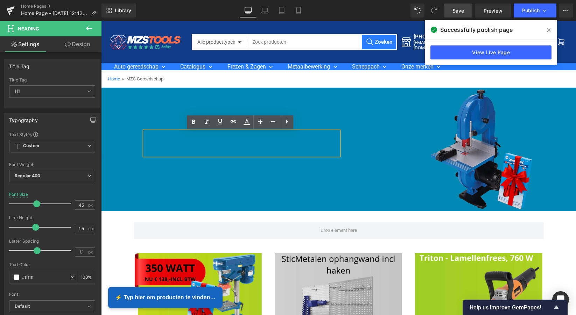
click at [211, 142] on h1 at bounding box center [241, 144] width 194 height 24
paste div
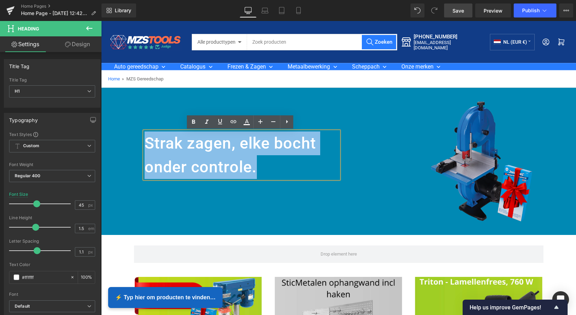
drag, startPoint x: 260, startPoint y: 169, endPoint x: 147, endPoint y: 142, distance: 115.9
click at [147, 142] on h1 "Strak zagen, elke bocht onder controle." at bounding box center [241, 155] width 194 height 47
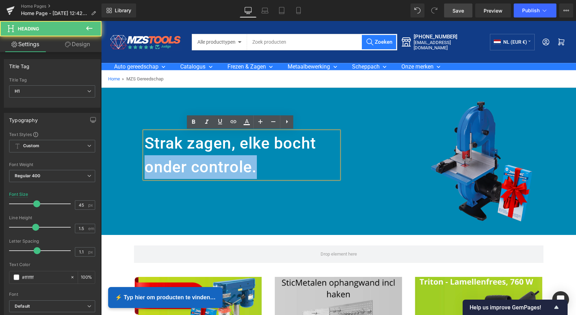
drag, startPoint x: 338, startPoint y: 152, endPoint x: 350, endPoint y: 152, distance: 12.2
click at [350, 152] on div "Strak zagen, elke bocht onder controle. Heading Text Block Separator Row" at bounding box center [339, 161] width 420 height 81
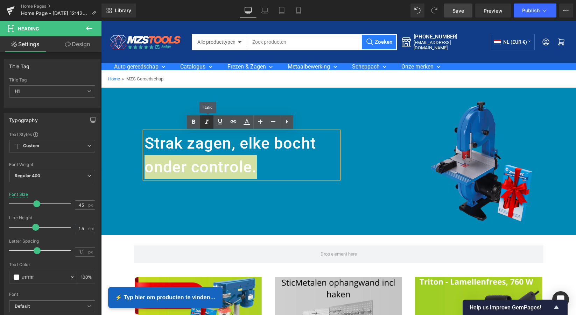
click at [206, 123] on icon at bounding box center [206, 122] width 3 height 4
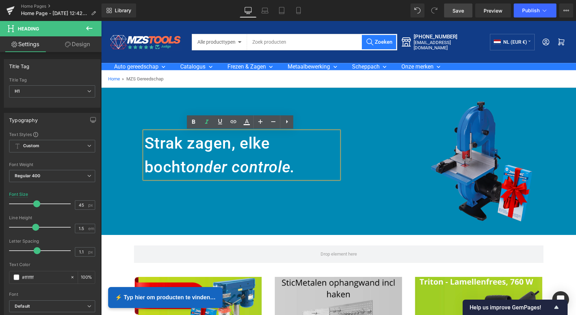
click at [101, 21] on div at bounding box center [101, 21] width 0 height 0
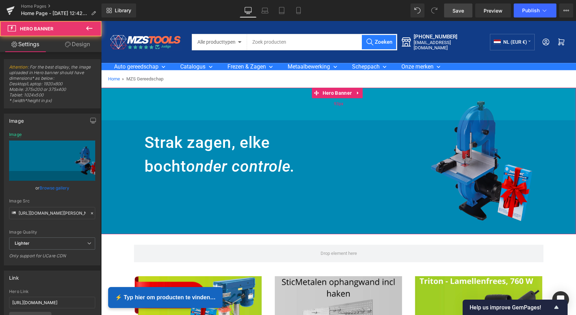
click at [323, 114] on div "93px" at bounding box center [338, 104] width 475 height 33
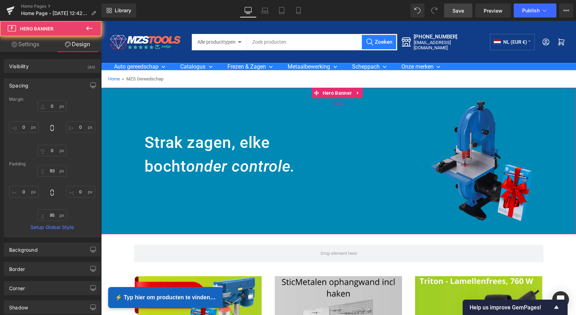
type input "93px"
click at [269, 111] on div "93px" at bounding box center [338, 104] width 475 height 33
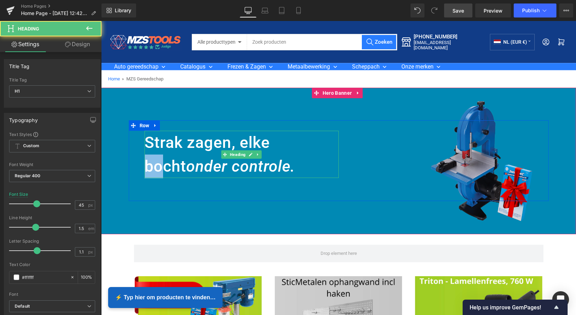
drag, startPoint x: 266, startPoint y: 141, endPoint x: 285, endPoint y: 141, distance: 19.2
click at [289, 141] on h1 "Strak zagen, elke bocht onder controle." at bounding box center [241, 154] width 194 height 47
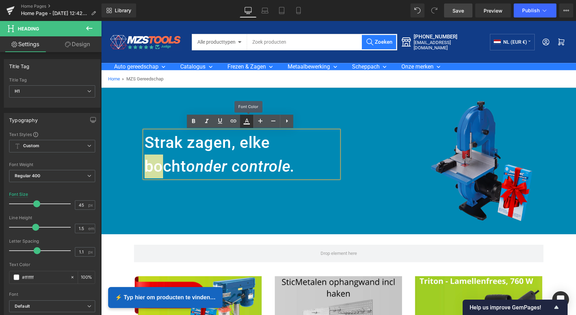
click at [247, 124] on icon at bounding box center [247, 124] width 6 height 1
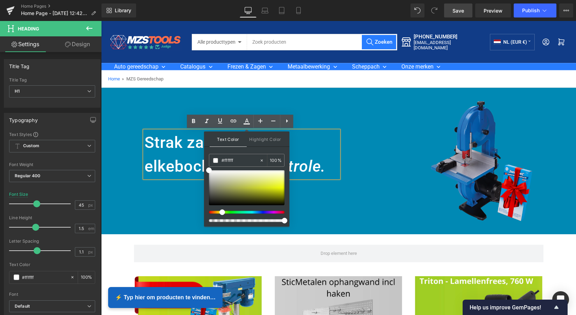
drag, startPoint x: 210, startPoint y: 213, endPoint x: 220, endPoint y: 213, distance: 10.8
click at [220, 213] on span at bounding box center [222, 213] width 6 height 6
drag, startPoint x: 212, startPoint y: 171, endPoint x: 281, endPoint y: 178, distance: 69.9
click at [281, 178] on span at bounding box center [282, 180] width 6 height 6
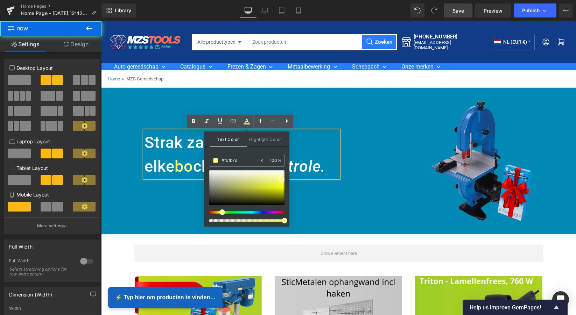
click at [389, 181] on div "Strak zagen, elke bo cht onder controle. Heading Text Block Separator Row" at bounding box center [339, 160] width 420 height 81
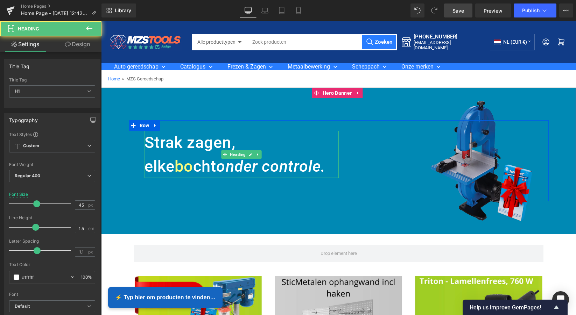
drag, startPoint x: 251, startPoint y: 166, endPoint x: 256, endPoint y: 168, distance: 6.2
click at [254, 166] on h1 "Strak zagen, elke bo cht onder controle." at bounding box center [241, 154] width 194 height 47
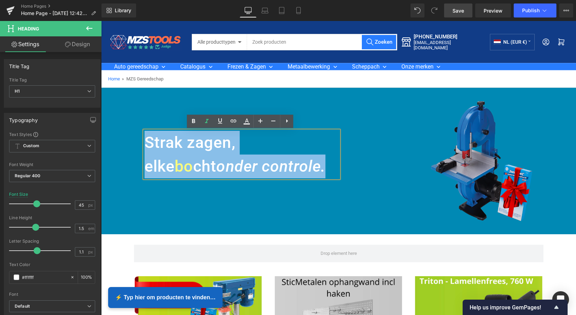
drag, startPoint x: 256, startPoint y: 168, endPoint x: 143, endPoint y: 141, distance: 116.7
click at [144, 141] on h1 "Strak zagen, elke bo cht onder controle." at bounding box center [241, 154] width 194 height 47
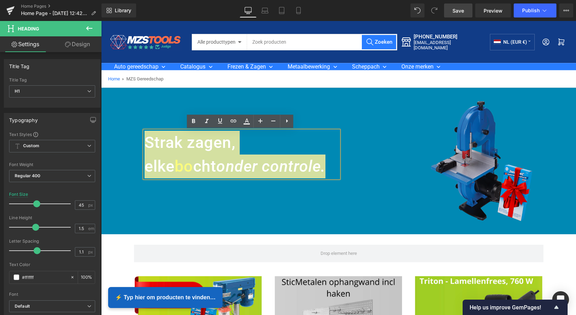
click at [289, 124] on icon at bounding box center [287, 121] width 8 height 8
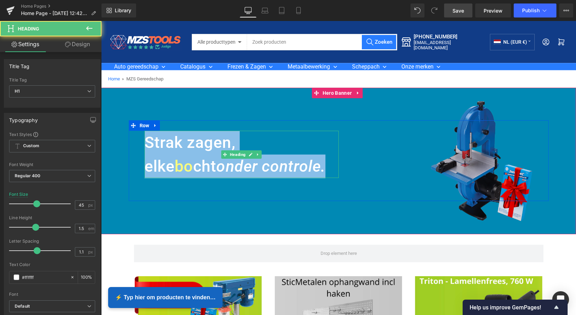
click at [294, 144] on h1 "Strak zagen, elke bo cht onder controle." at bounding box center [241, 154] width 194 height 47
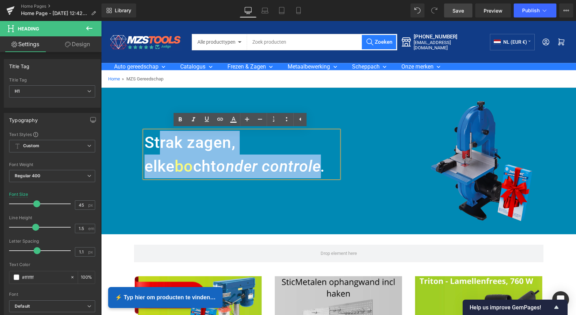
drag, startPoint x: 242, startPoint y: 165, endPoint x: 156, endPoint y: 140, distance: 89.8
click at [156, 140] on h1 "Strak zagen, elke bo cht onder controle." at bounding box center [241, 154] width 194 height 47
drag, startPoint x: 241, startPoint y: 168, endPoint x: 150, endPoint y: 141, distance: 94.8
click at [144, 142] on h1 "Strak zagen, elke bo cht onder controle." at bounding box center [241, 154] width 194 height 47
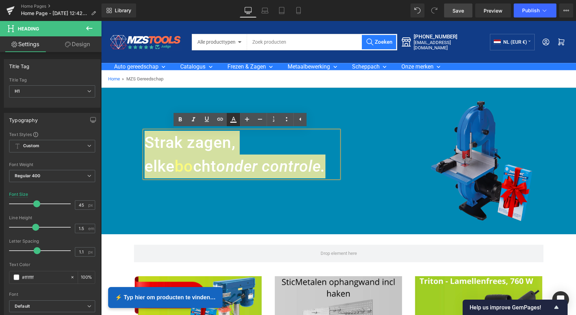
click at [234, 122] on icon at bounding box center [233, 122] width 6 height 1
type input "#ffffff"
type input "100"
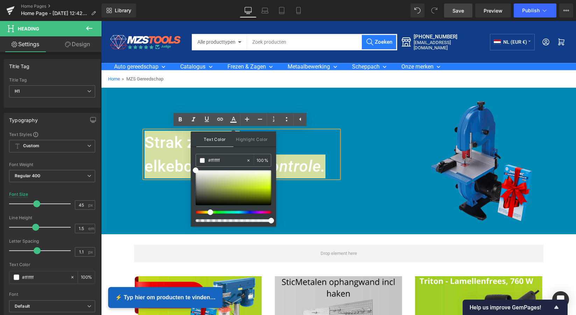
drag, startPoint x: 196, startPoint y: 213, endPoint x: 208, endPoint y: 200, distance: 17.3
click at [209, 213] on span at bounding box center [210, 213] width 6 height 6
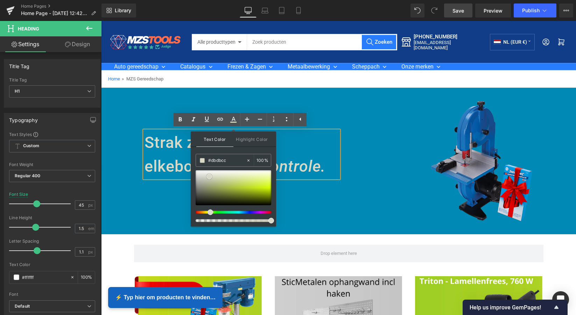
type input "#d9d9c8"
drag, startPoint x: 194, startPoint y: 170, endPoint x: 208, endPoint y: 176, distance: 15.0
click at [208, 176] on span at bounding box center [209, 177] width 6 height 6
click at [361, 187] on div "Strak zagen, elke bo cht onder controle. Heading Text Block Separator Row" at bounding box center [339, 160] width 420 height 81
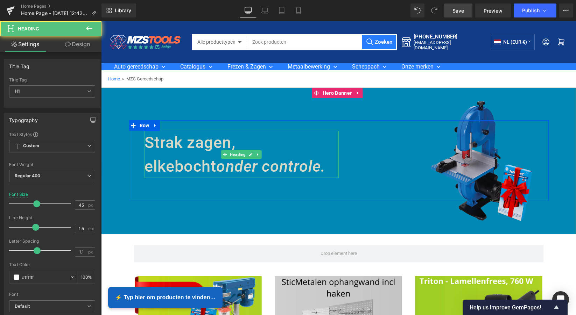
click at [146, 142] on span "Strak zagen, elke bo cht onder controle." at bounding box center [234, 154] width 181 height 42
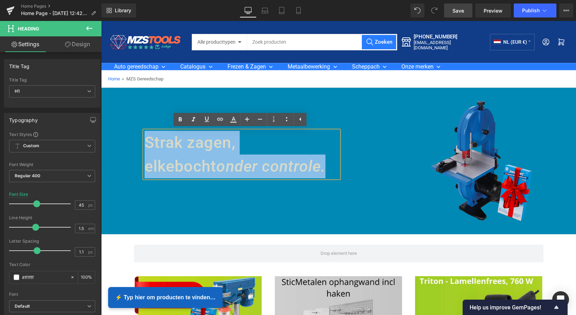
drag, startPoint x: 144, startPoint y: 141, endPoint x: 256, endPoint y: 167, distance: 114.7
click at [256, 167] on h1 "Strak zagen, elke bo cht onder controle." at bounding box center [241, 154] width 194 height 47
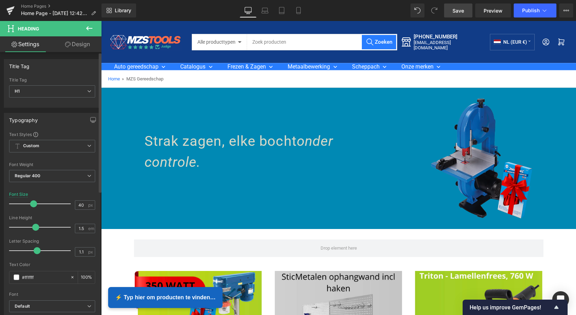
type input "41"
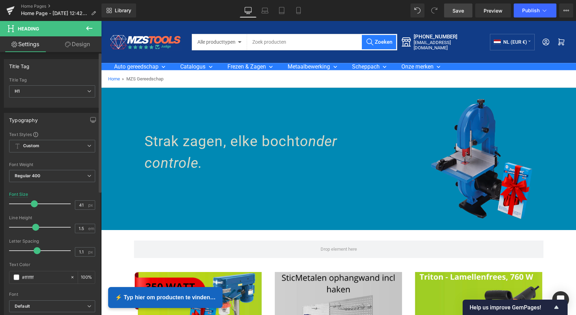
click at [33, 202] on span at bounding box center [34, 203] width 7 height 7
type input "1.4"
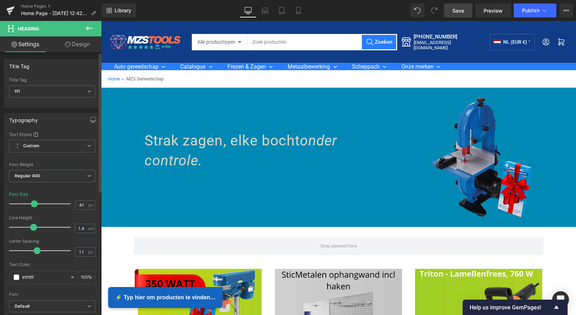
click at [34, 226] on span at bounding box center [33, 227] width 7 height 7
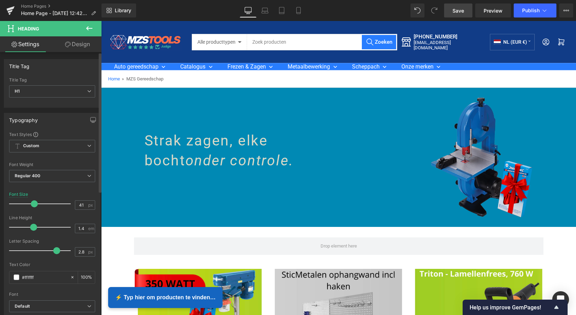
drag, startPoint x: 36, startPoint y: 250, endPoint x: 55, endPoint y: 248, distance: 19.0
click at [55, 248] on span at bounding box center [56, 250] width 7 height 7
type input "2.6"
click at [52, 249] on span at bounding box center [54, 250] width 7 height 7
click at [56, 147] on span "Custom Setup Global Style" at bounding box center [52, 146] width 86 height 13
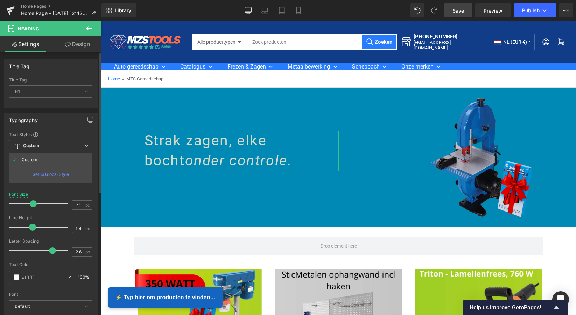
click at [55, 174] on div "Setup Global Style" at bounding box center [50, 174] width 83 height 16
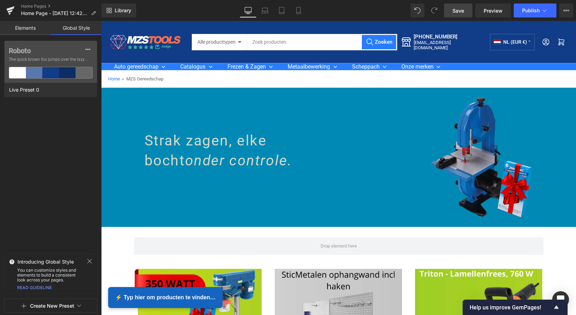
click at [528, 9] on span "Publish" at bounding box center [530, 11] width 17 height 6
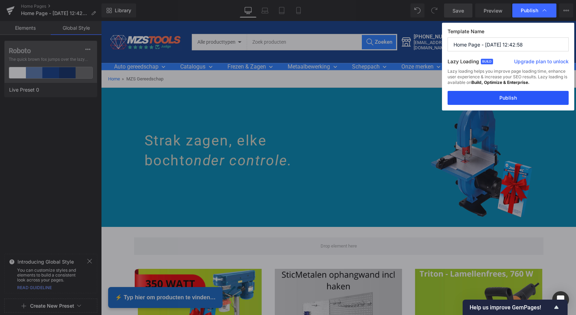
click at [508, 98] on button "Publish" at bounding box center [507, 98] width 121 height 14
